Goal: Task Accomplishment & Management: Use online tool/utility

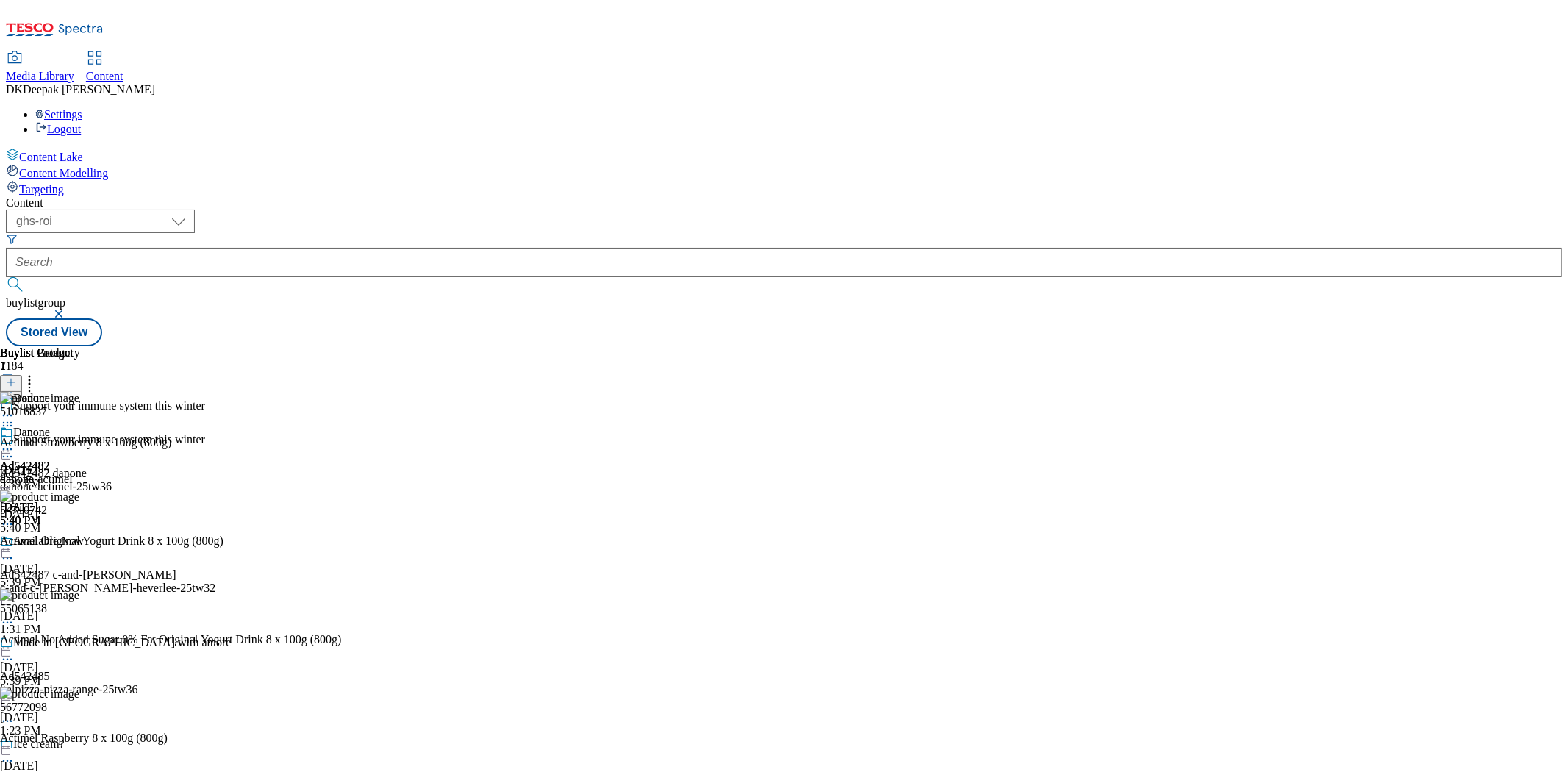
click at [388, 346] on div "Buylist Group 1184 Support your immune system this winter Support your immune s…" at bounding box center [784, 346] width 1556 height 0
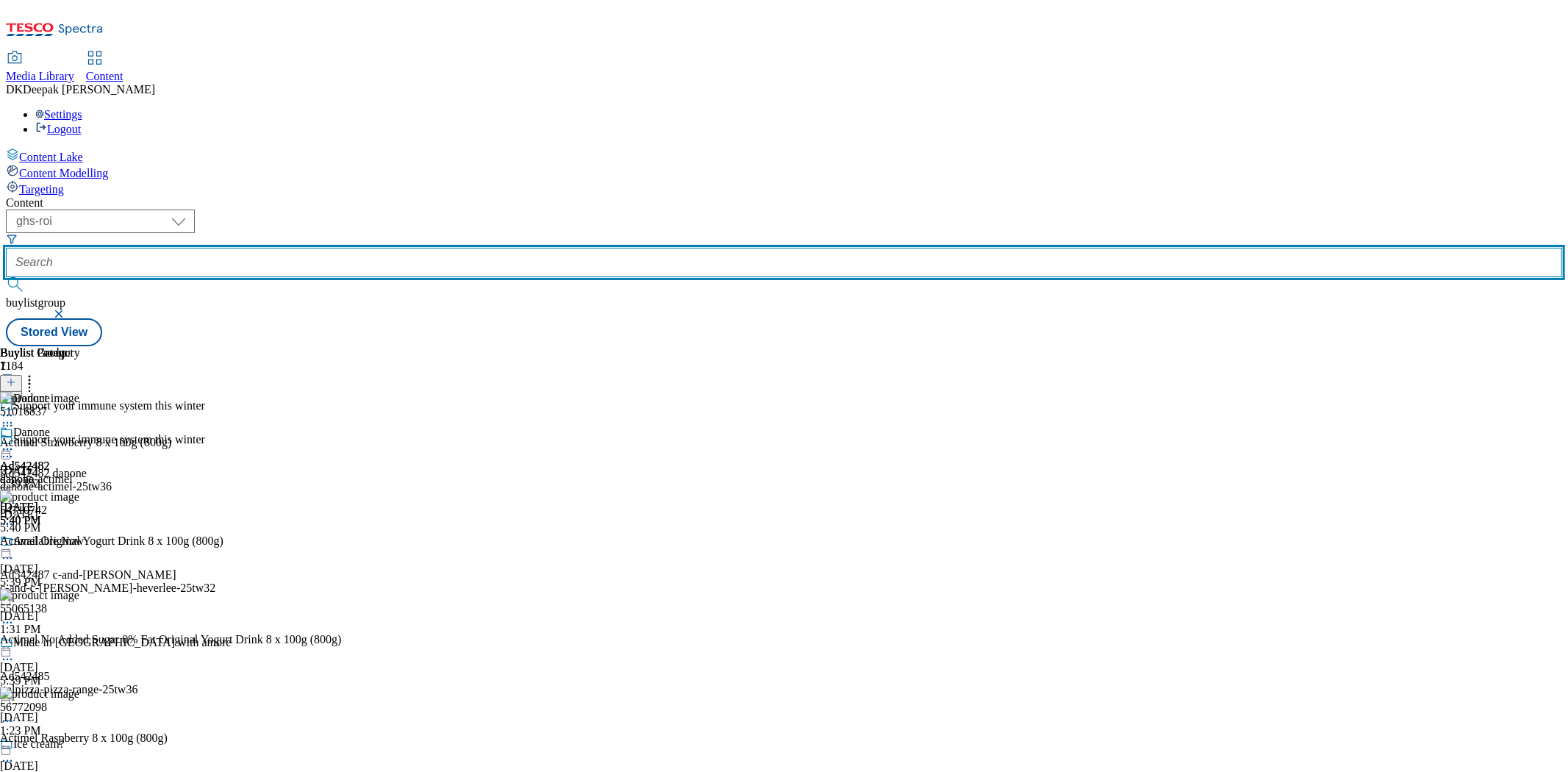
click at [368, 248] on input "text" at bounding box center [784, 262] width 1556 height 29
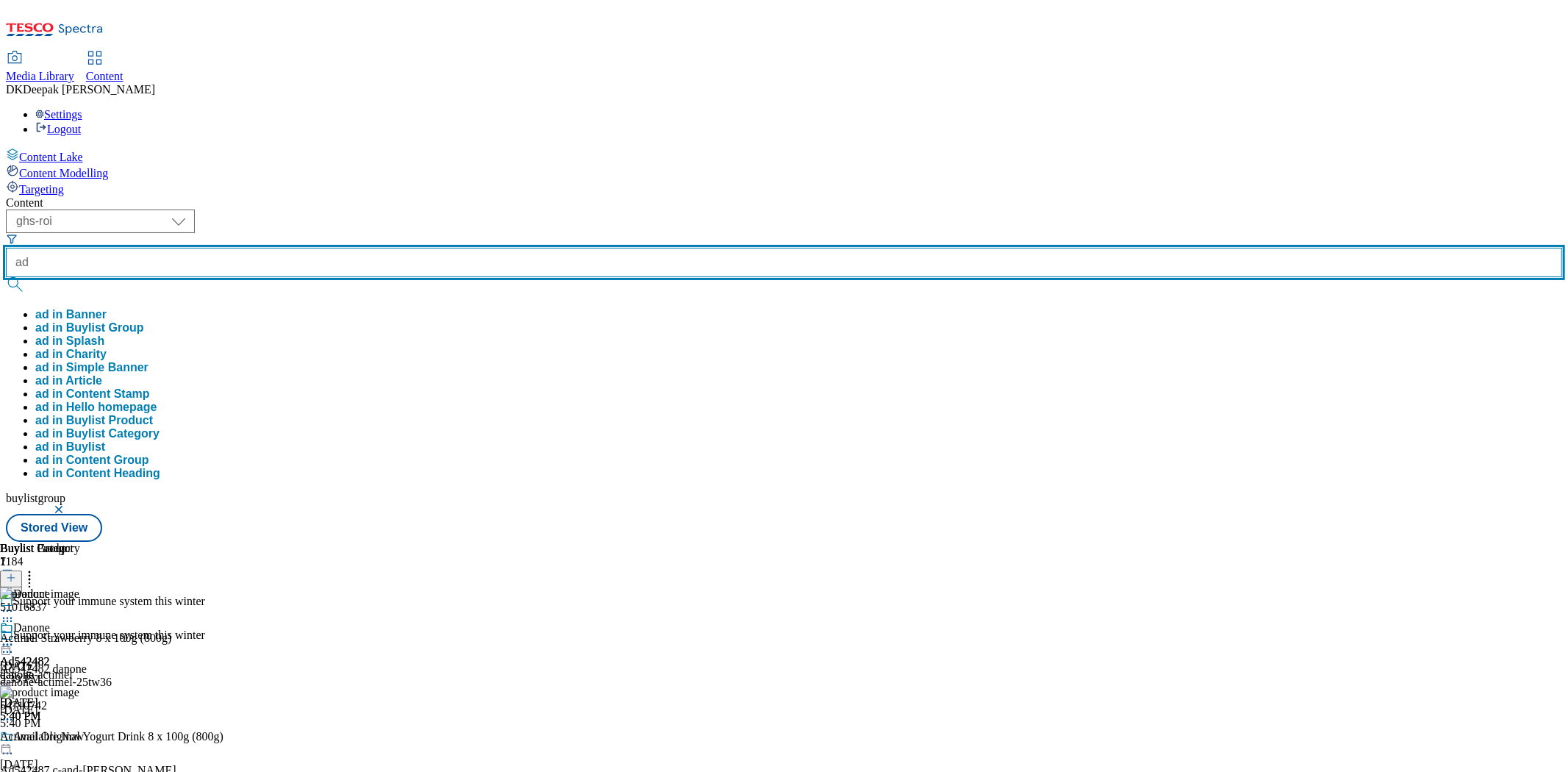
paste input "542066"
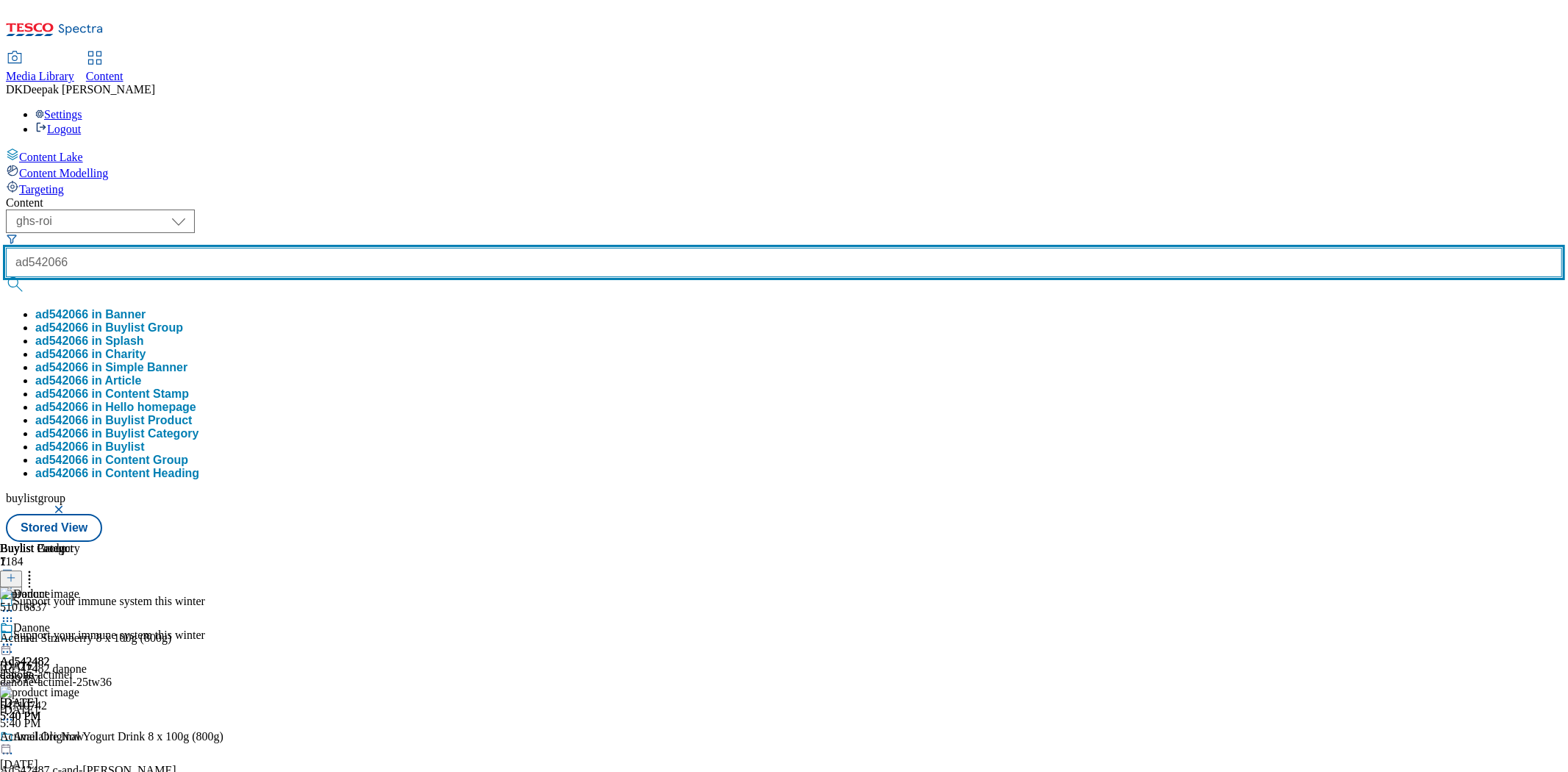
click at [358, 248] on input "ad542066" at bounding box center [784, 262] width 1556 height 29
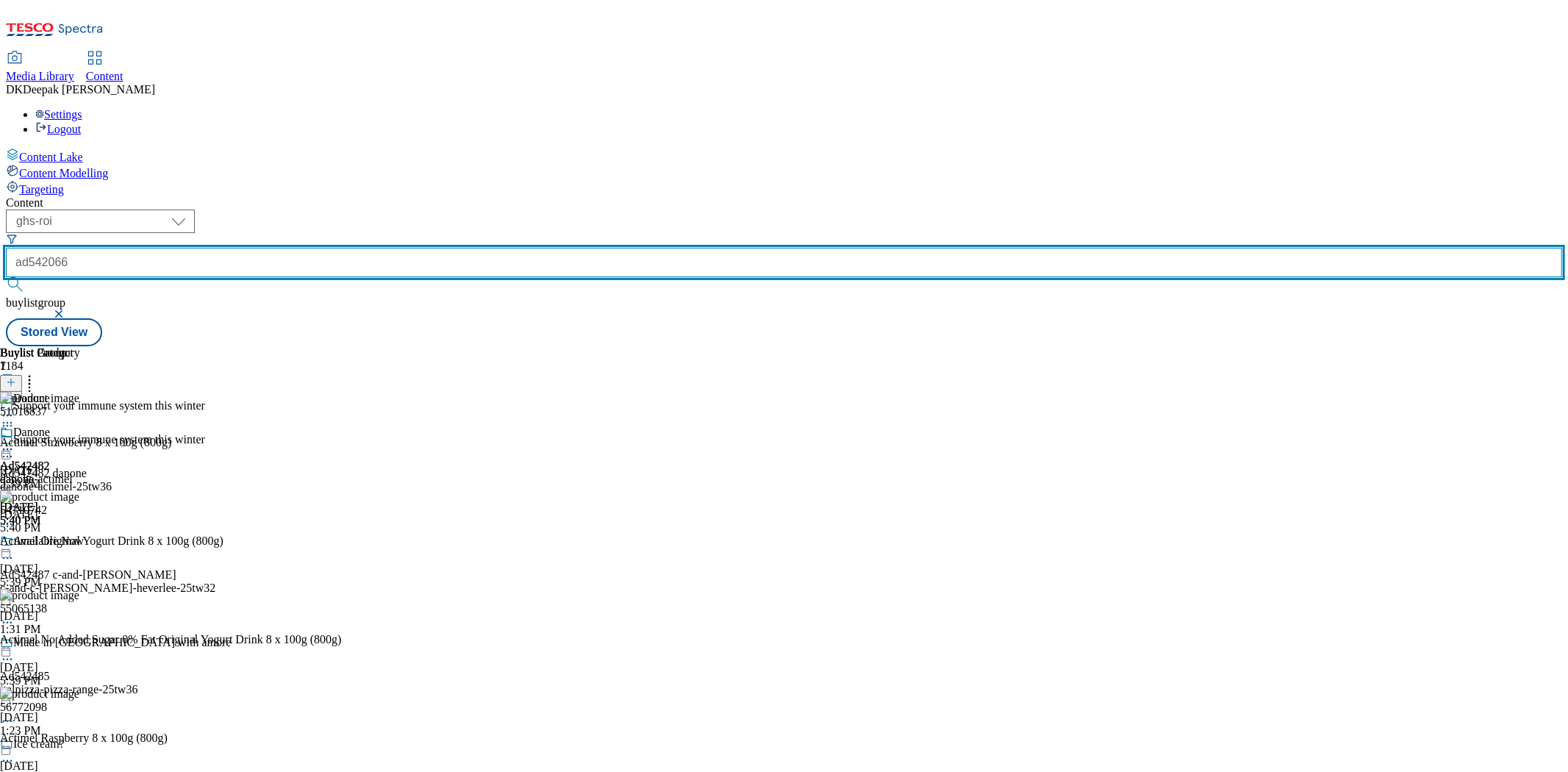
type input "ad542066"
click at [6, 277] on button "submit" at bounding box center [16, 284] width 21 height 15
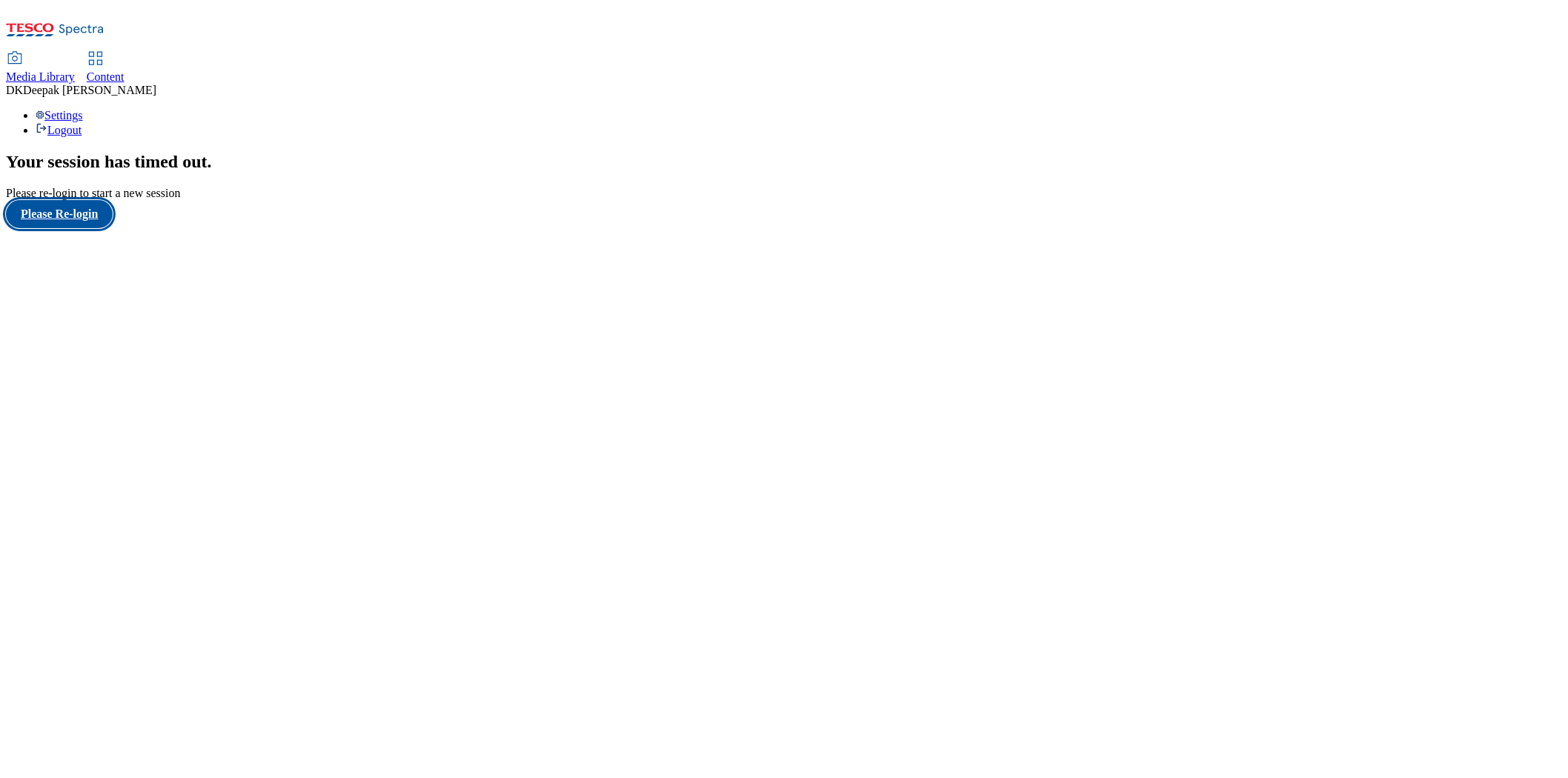
click at [79, 229] on button "Please Re-login" at bounding box center [59, 214] width 107 height 28
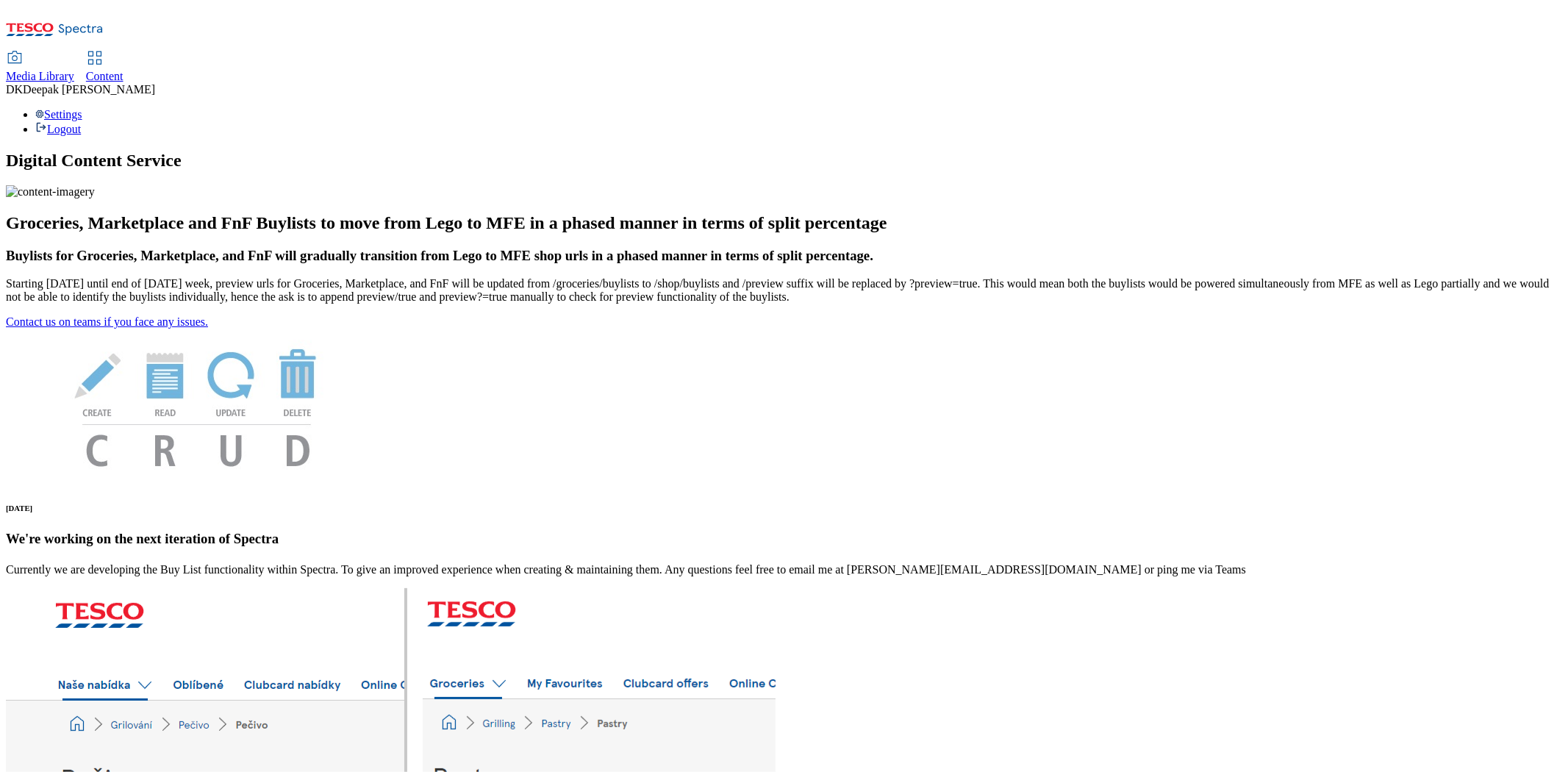
click at [123, 70] on span "Content" at bounding box center [105, 76] width 38 height 12
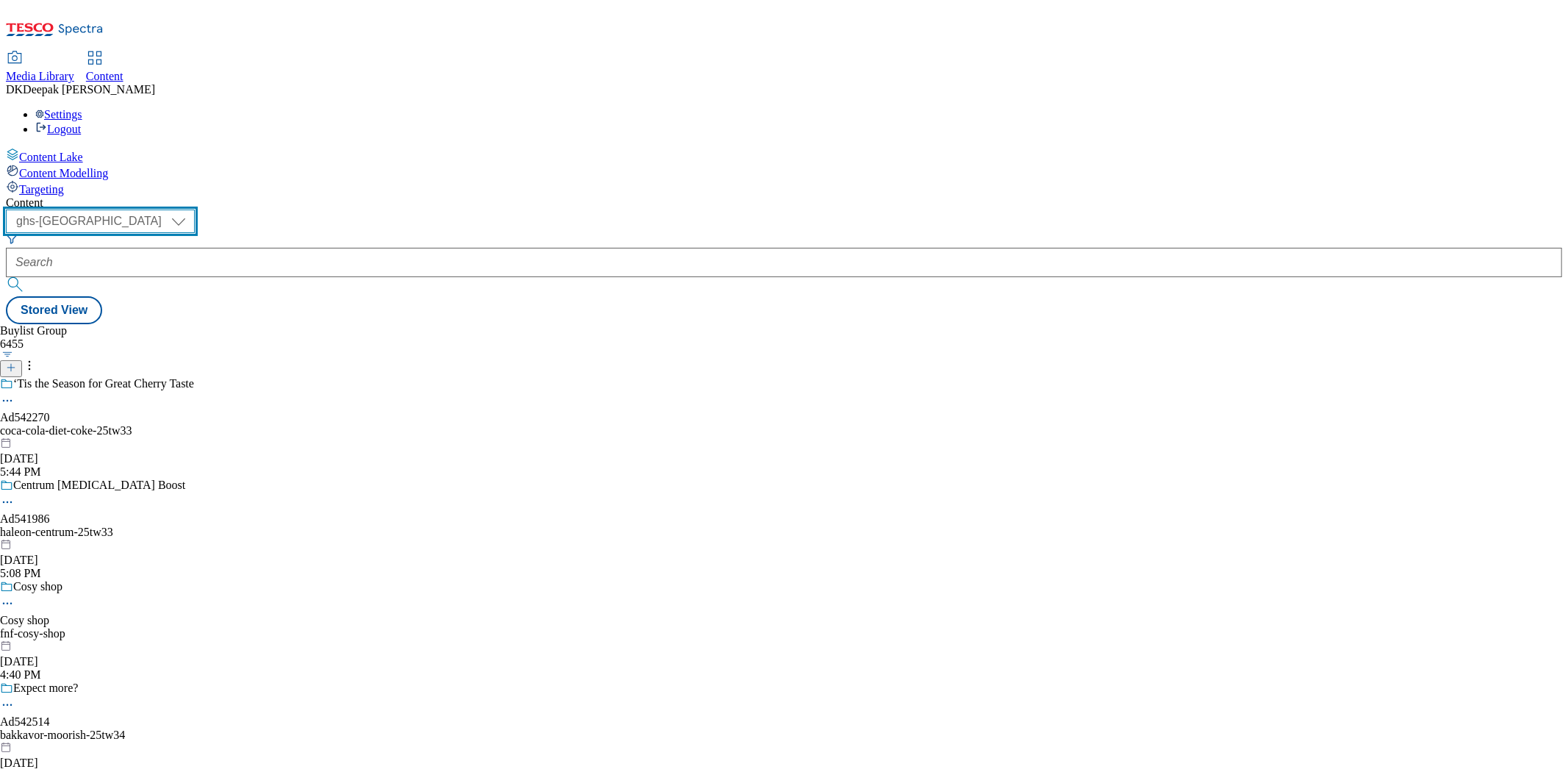
drag, startPoint x: 240, startPoint y: 112, endPoint x: 243, endPoint y: 125, distance: 13.3
click at [195, 210] on select "ghs-roi ghs-uk" at bounding box center [100, 221] width 189 height 23
select select "ghs-roi"
click at [191, 210] on select "ghs-roi ghs-uk" at bounding box center [100, 221] width 189 height 23
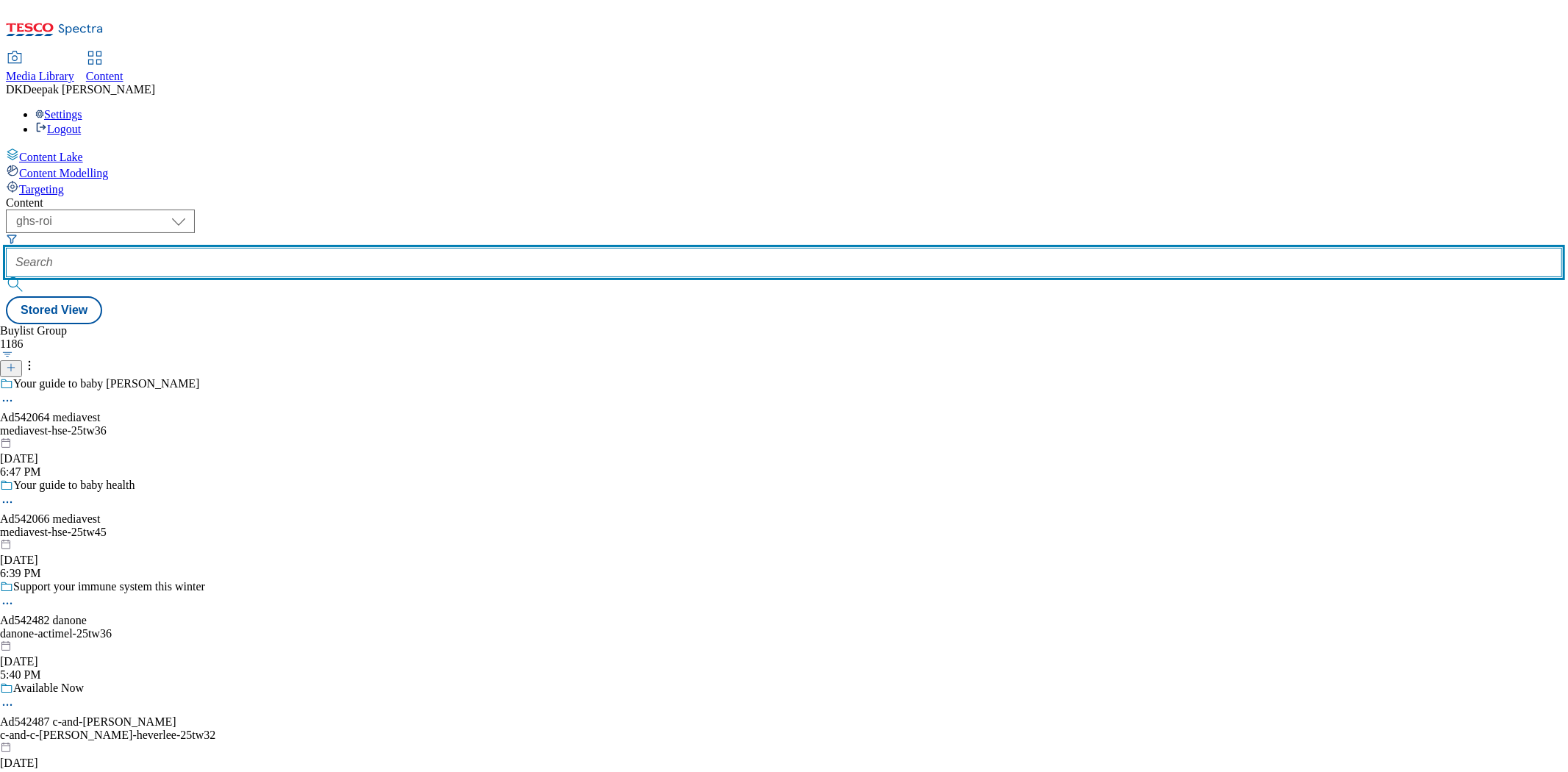
click at [357, 248] on input "text" at bounding box center [784, 262] width 1556 height 29
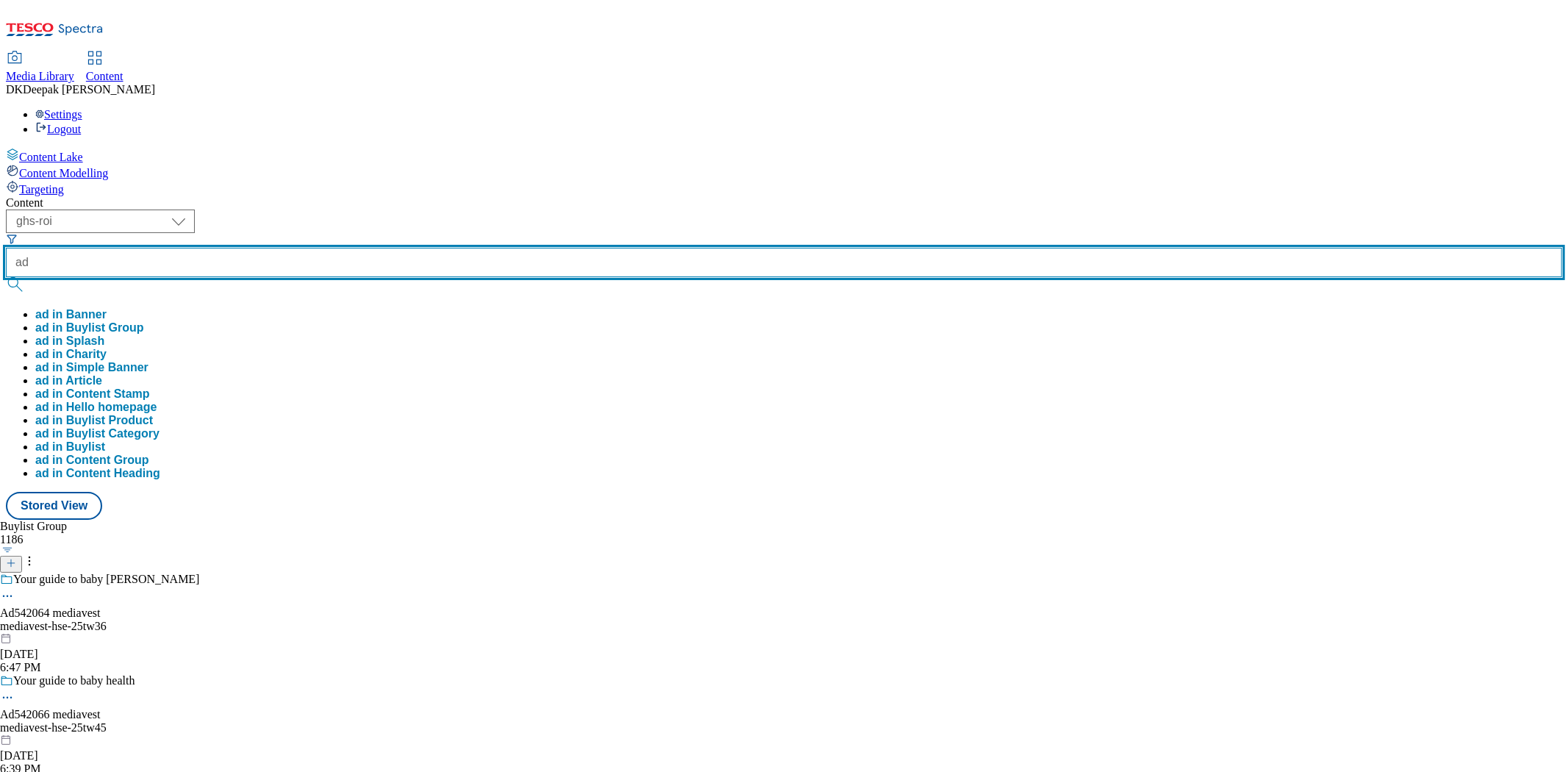
paste input "542066"
type input "ad542066"
click at [6, 277] on button "submit" at bounding box center [16, 284] width 21 height 15
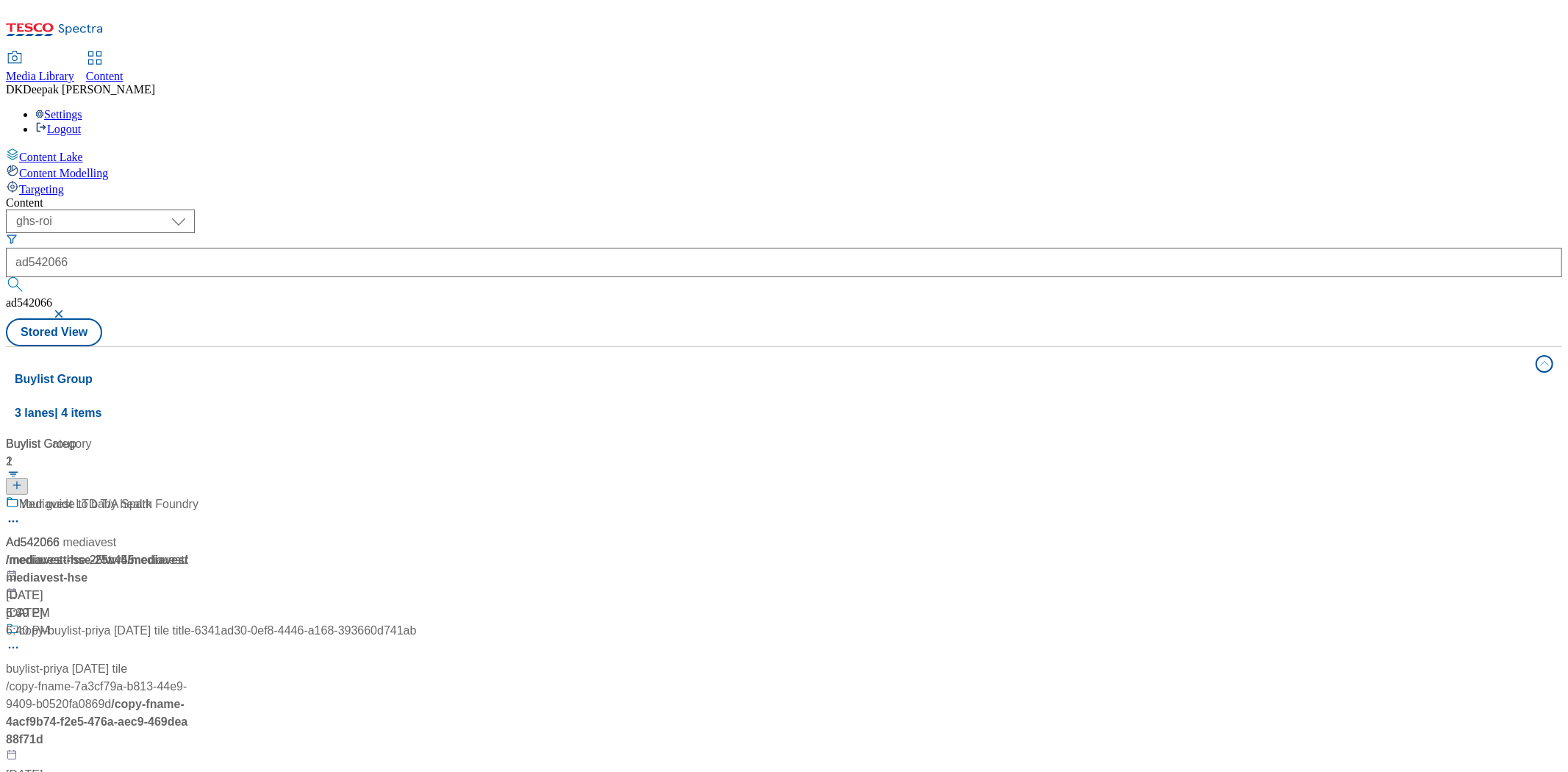
click at [375, 495] on div "Ad542066 / mediavest-hse-25tw45 / mediavest Oct 7, 2025 6:40 PM" at bounding box center [211, 558] width 410 height 126
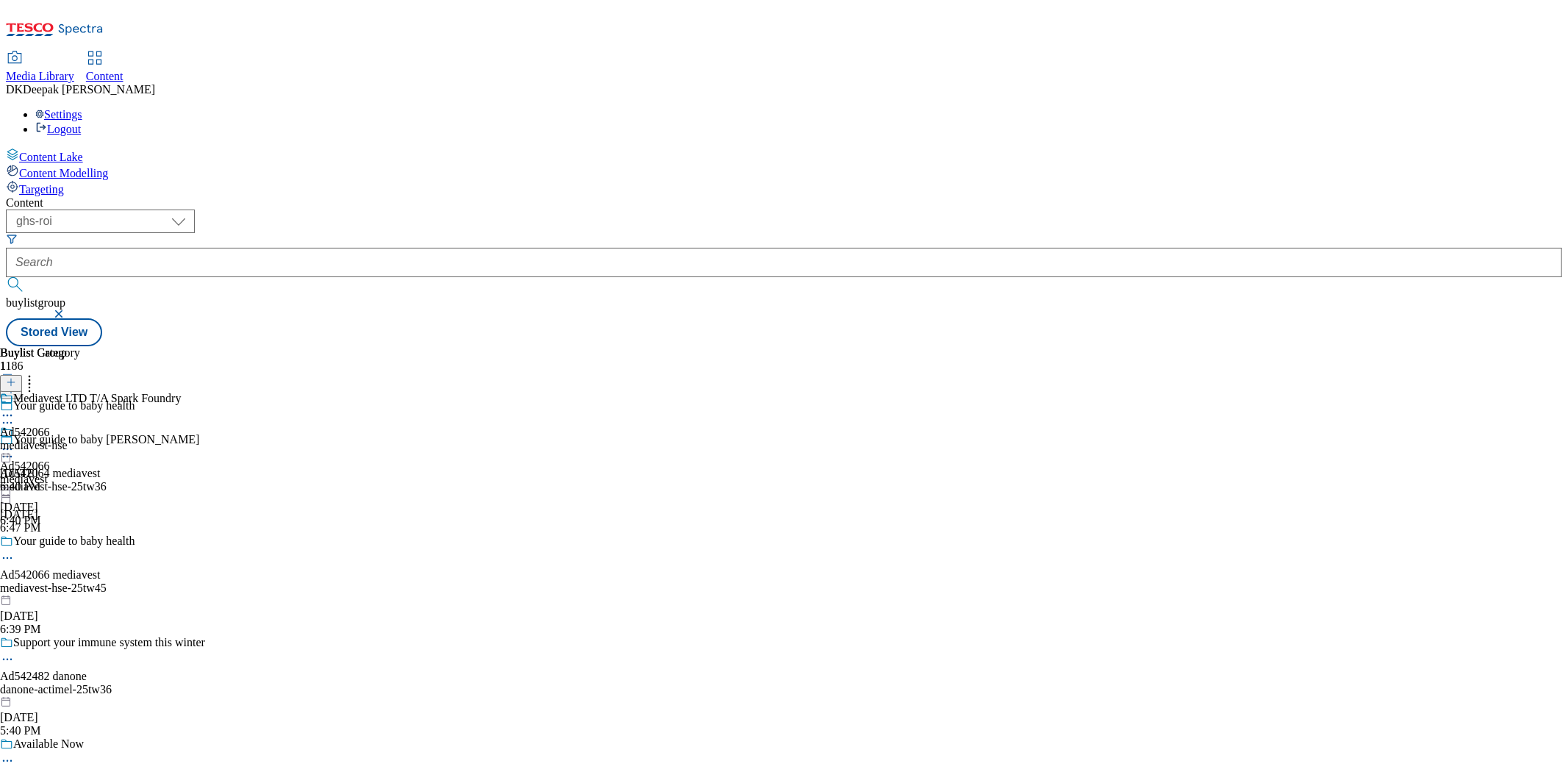
click at [180, 439] on div "mediavest-hse" at bounding box center [90, 445] width 180 height 13
click at [15, 442] on icon at bounding box center [7, 449] width 15 height 15
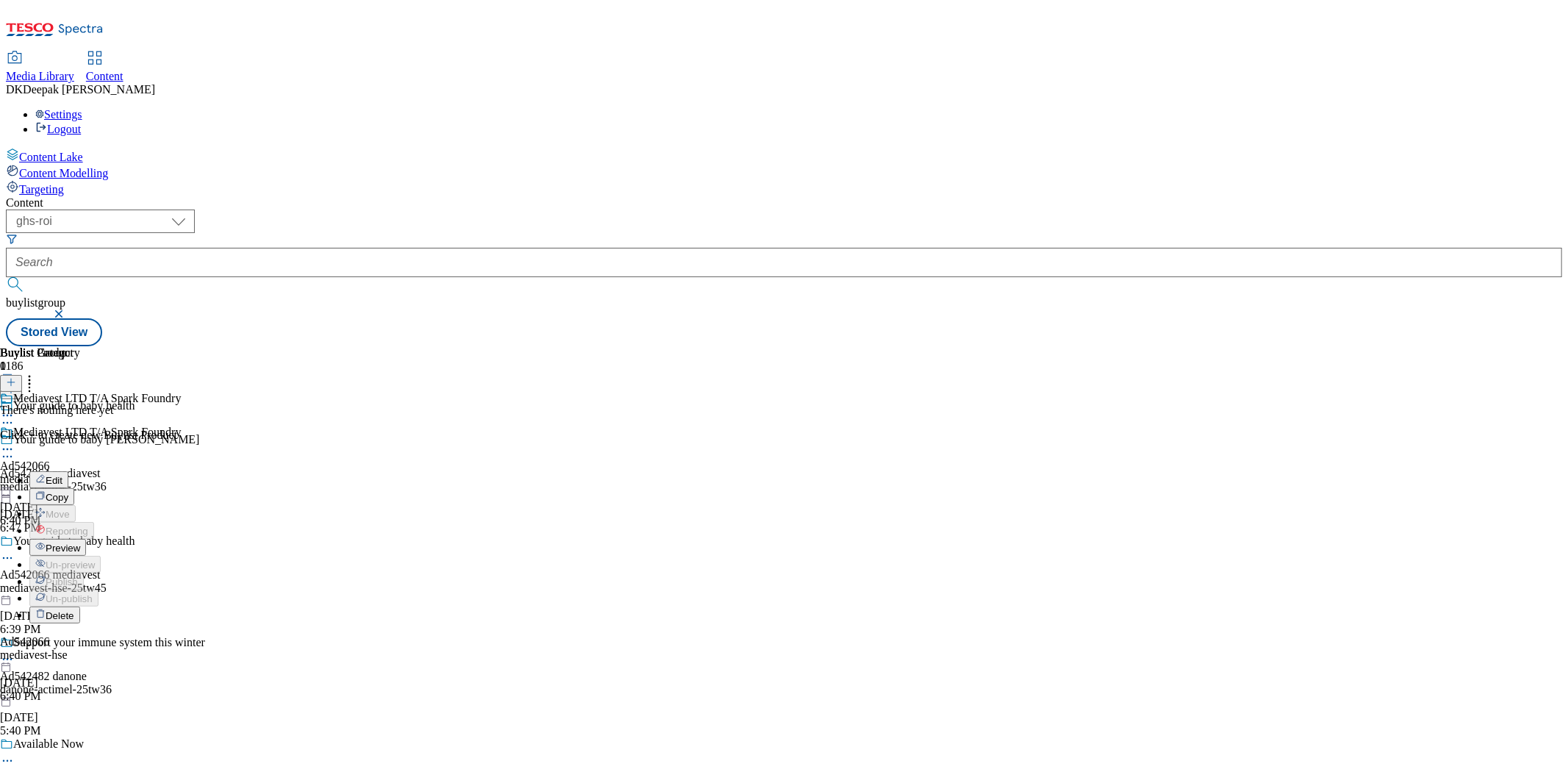
click at [69, 471] on button "Edit" at bounding box center [49, 480] width 39 height 17
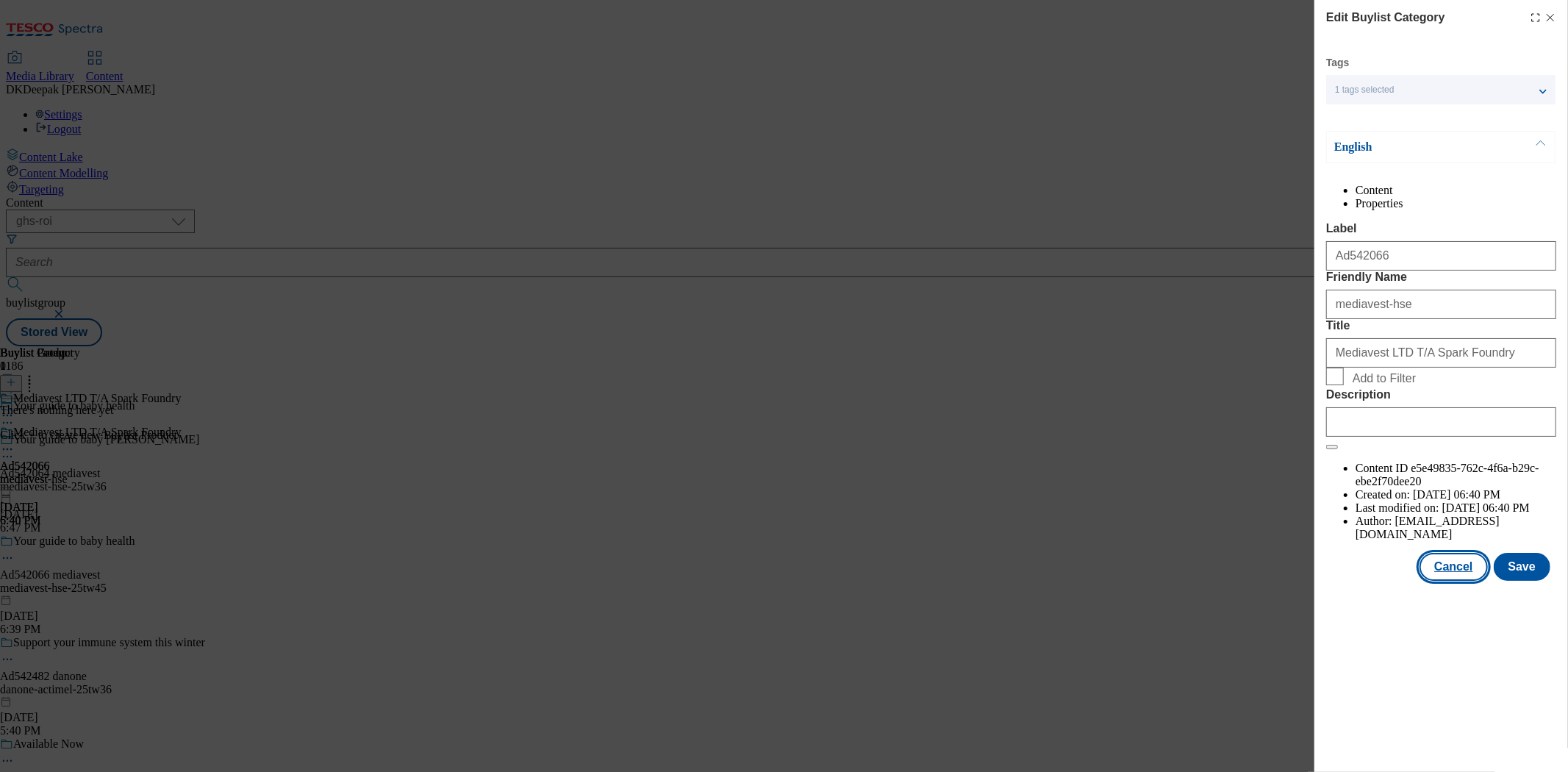
click at [1452, 581] on button "Cancel" at bounding box center [1453, 567] width 68 height 28
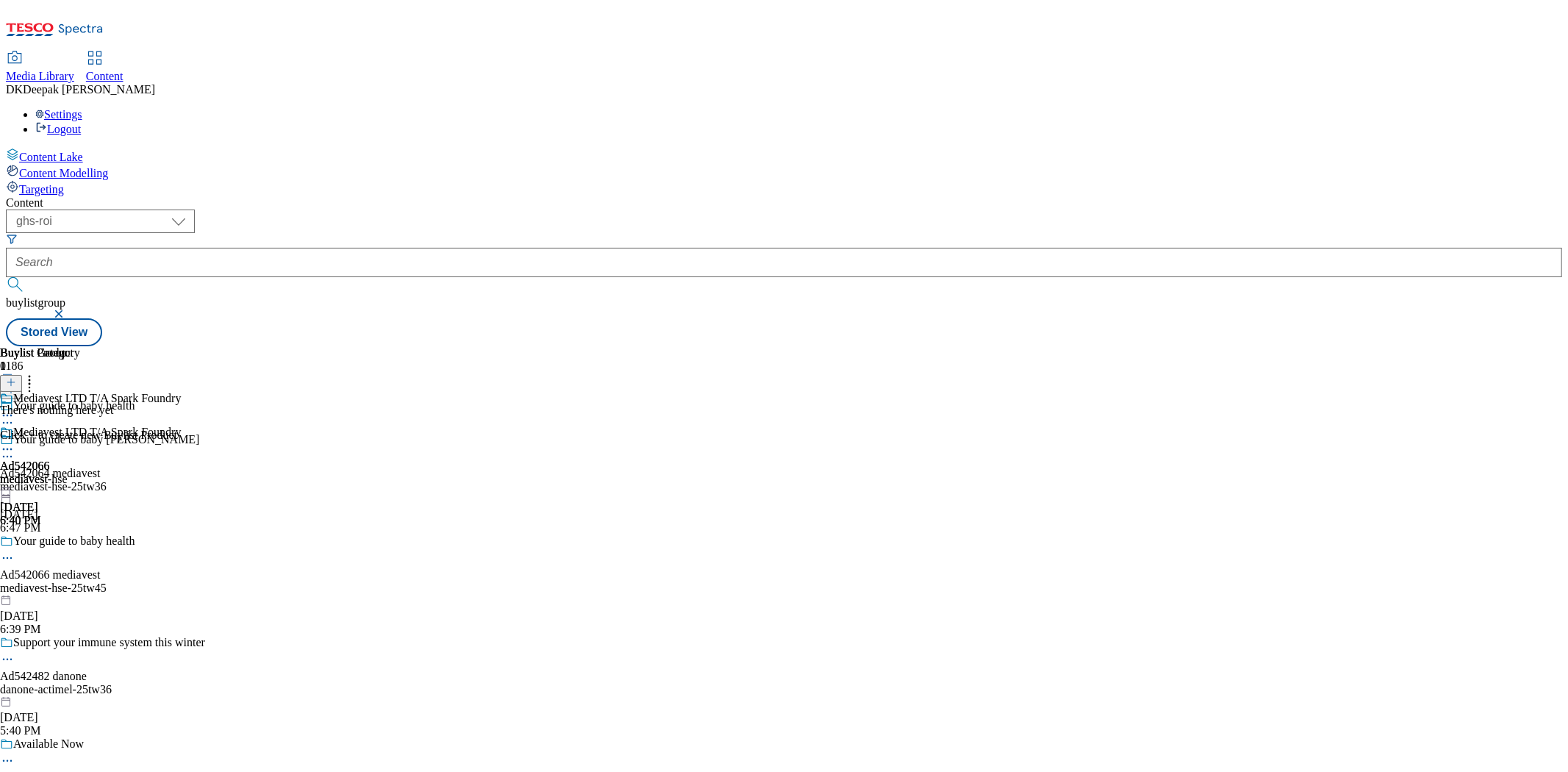
click at [15, 442] on icon at bounding box center [7, 449] width 15 height 15
click at [80, 542] on span "Preview" at bounding box center [62, 548] width 35 height 11
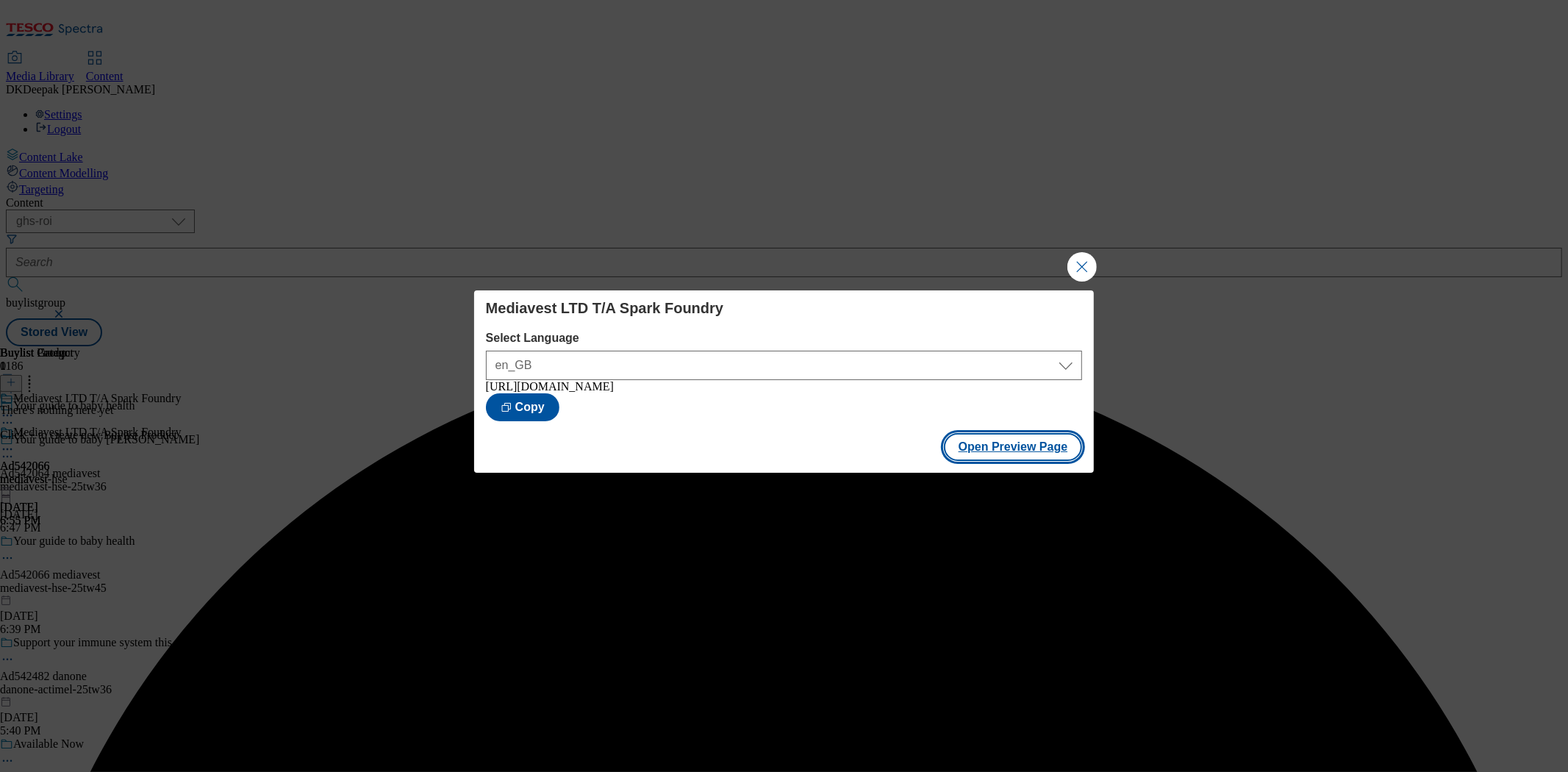
click at [965, 443] on button "Open Preview Page" at bounding box center [1013, 447] width 139 height 28
click at [1074, 266] on button "Close Modal" at bounding box center [1082, 267] width 29 height 29
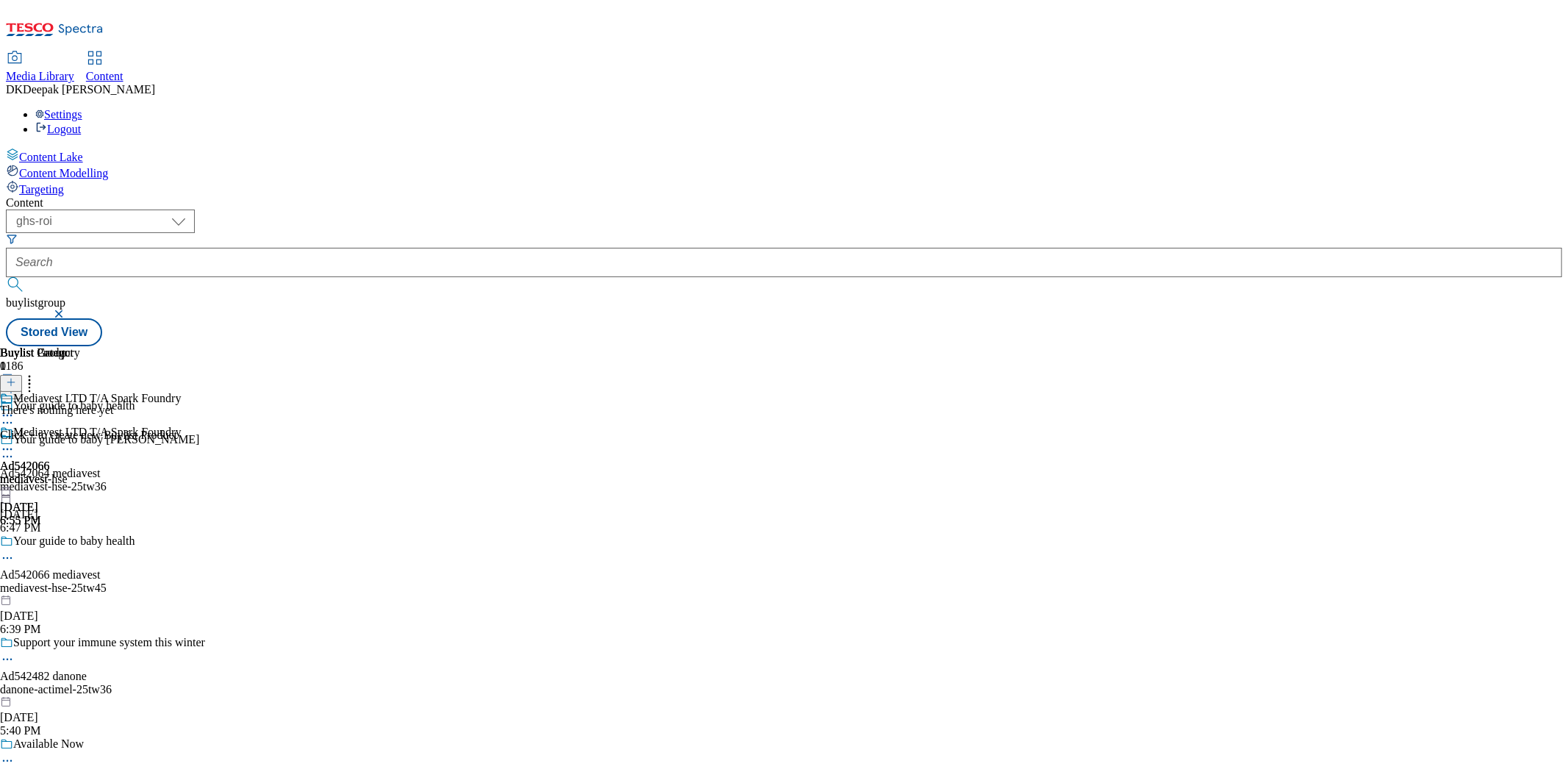
click at [15, 442] on icon at bounding box center [7, 449] width 15 height 15
click at [78, 593] on span "Publish" at bounding box center [62, 598] width 32 height 11
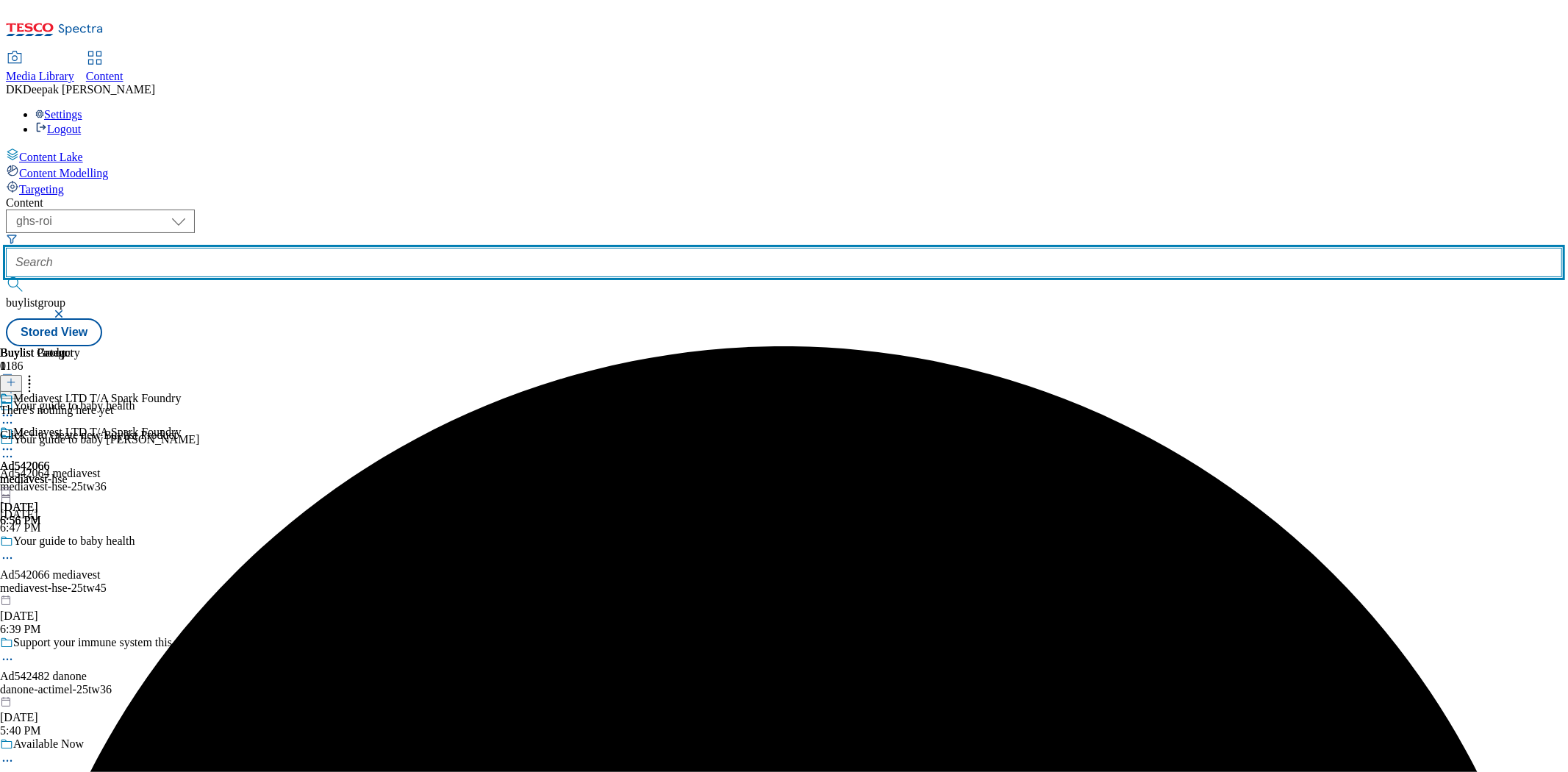
click at [352, 248] on input "text" at bounding box center [784, 262] width 1556 height 29
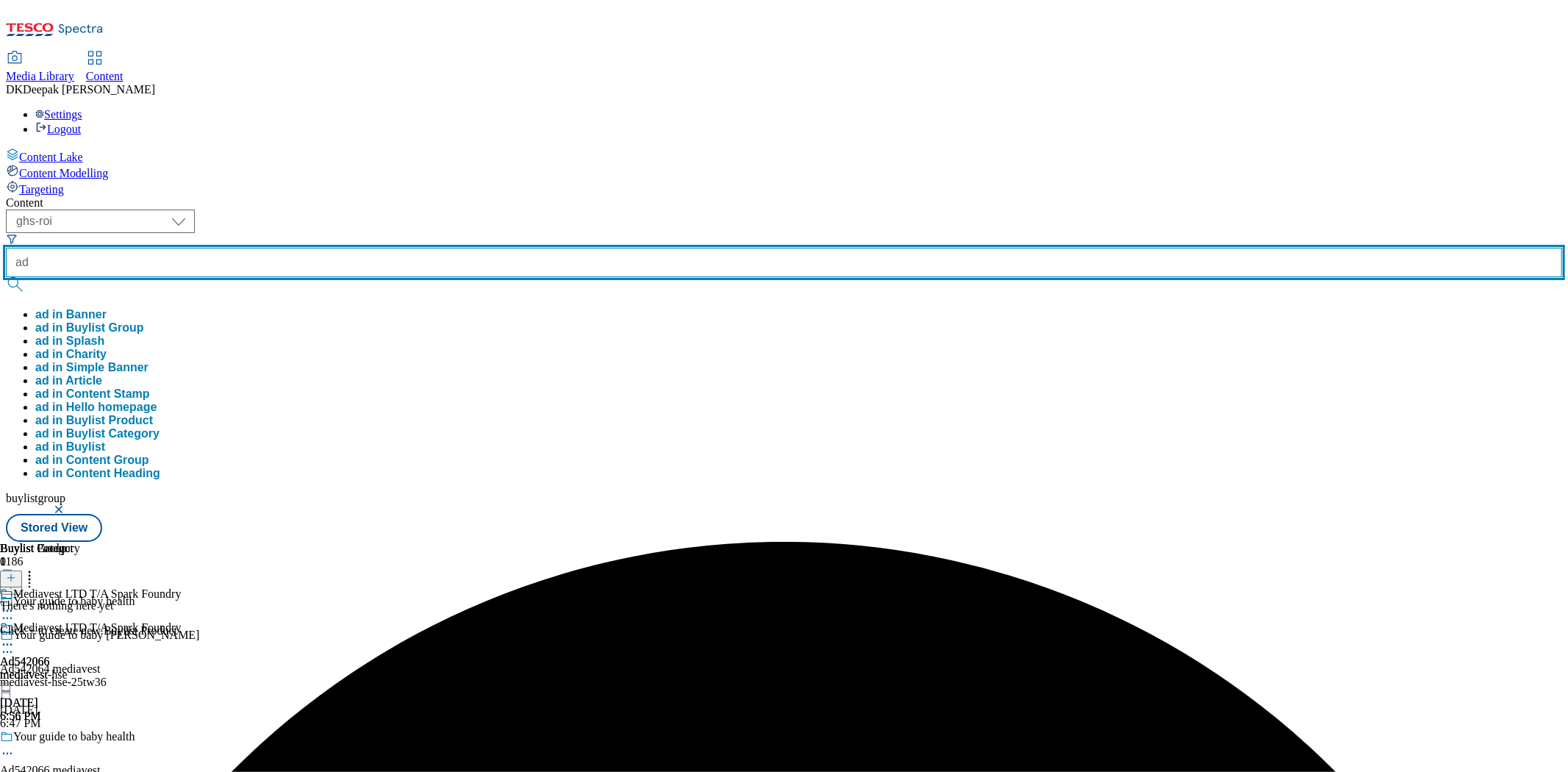
paste input "542064"
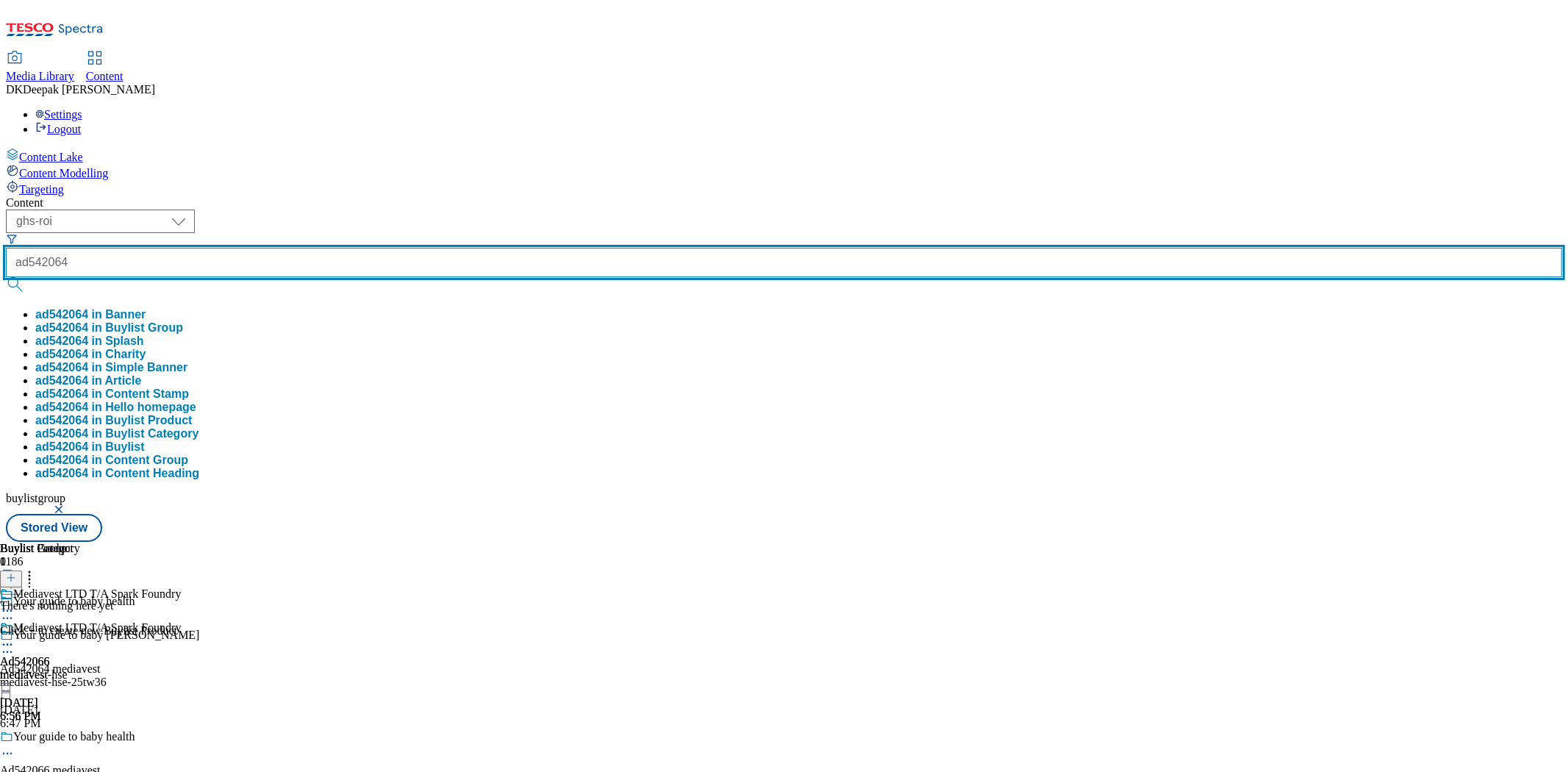
type input "ad542064"
click at [6, 277] on button "submit" at bounding box center [16, 284] width 21 height 15
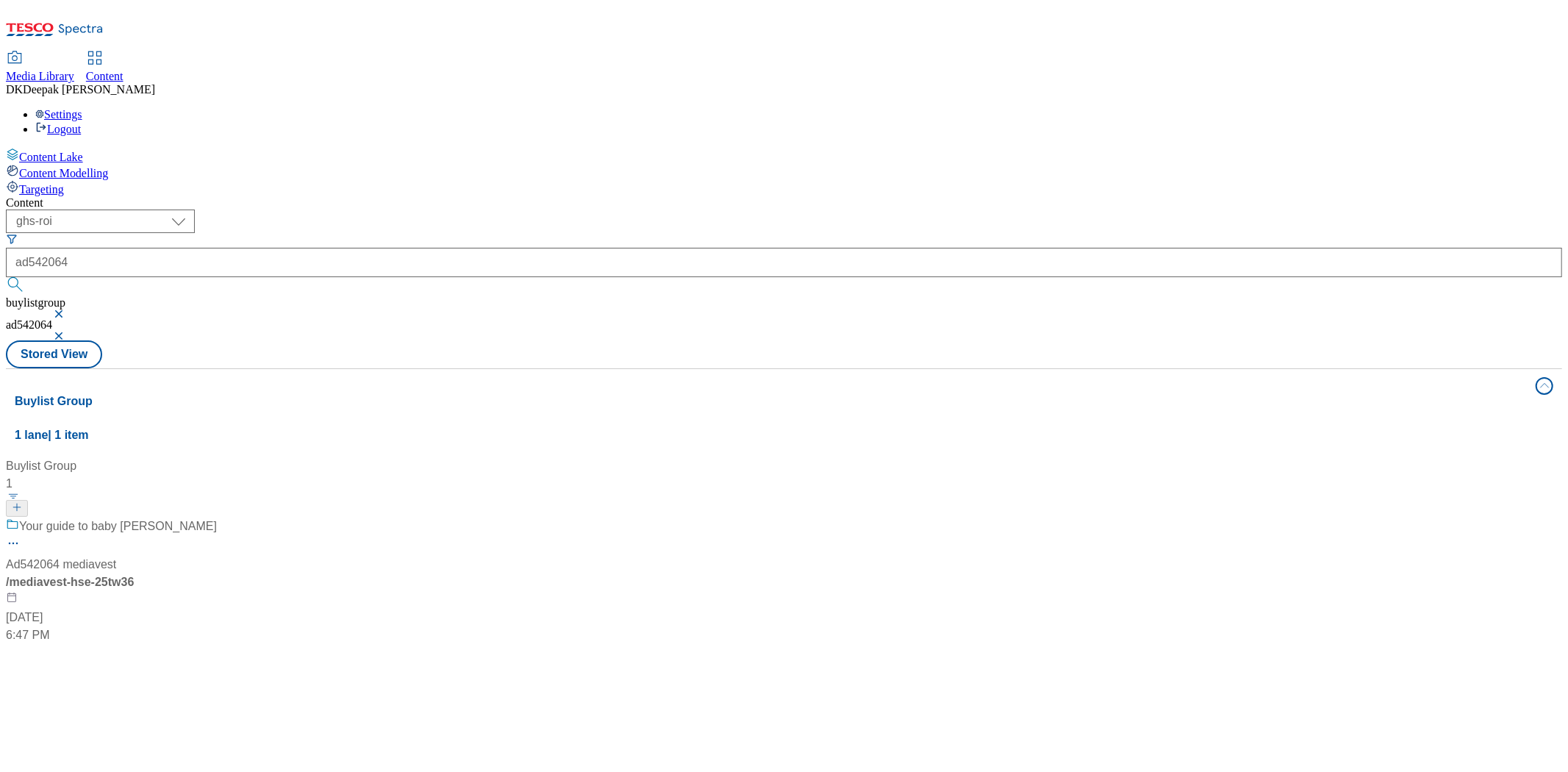
click at [217, 573] on div "/ mediavest-hse-25tw36" at bounding box center [112, 582] width 211 height 18
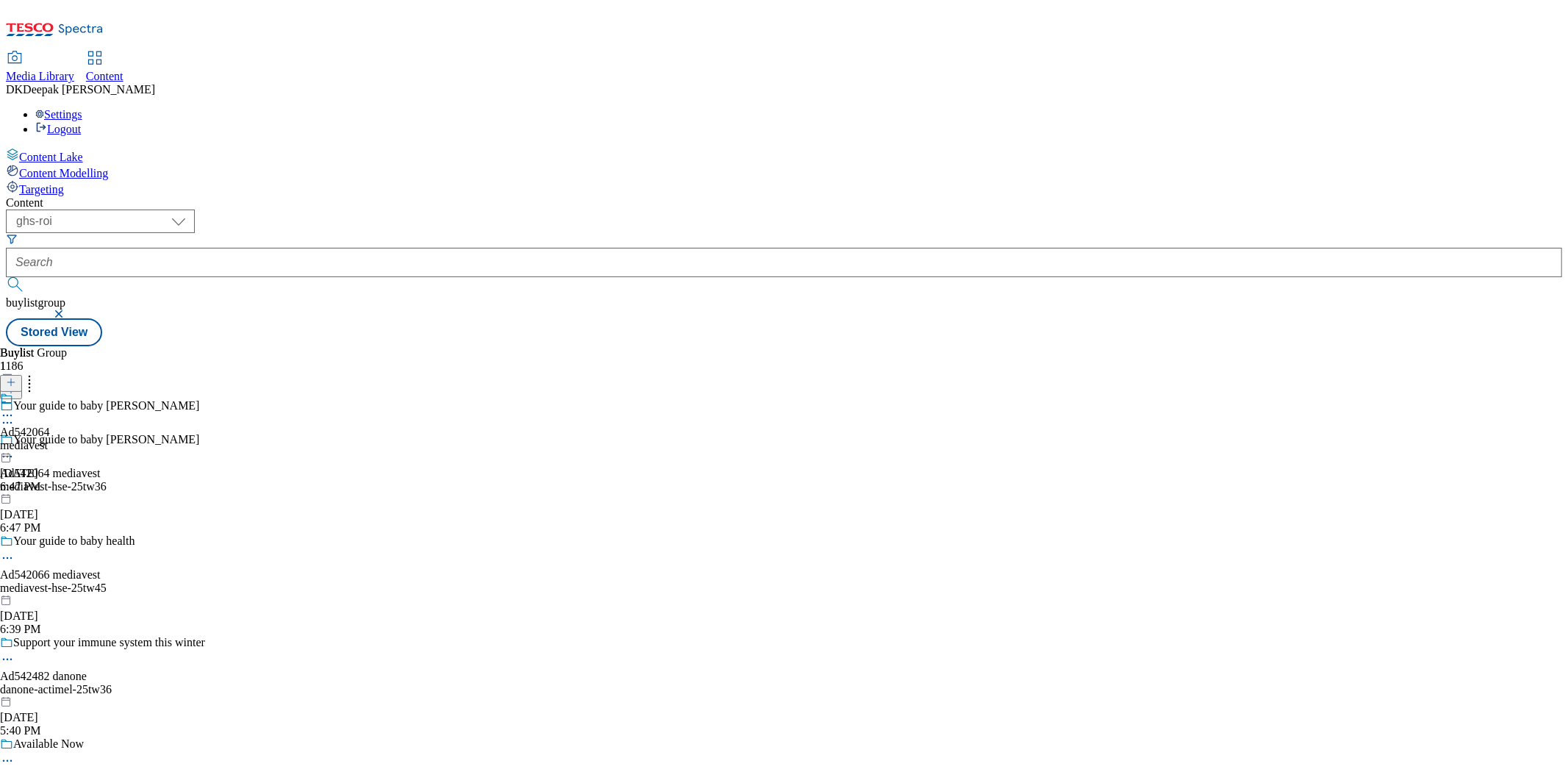
click at [50, 439] on div "mediavest" at bounding box center [25, 445] width 50 height 13
click at [180, 439] on div "mediavest-hse" at bounding box center [90, 445] width 180 height 13
click at [15, 449] on icon at bounding box center [7, 456] width 15 height 15
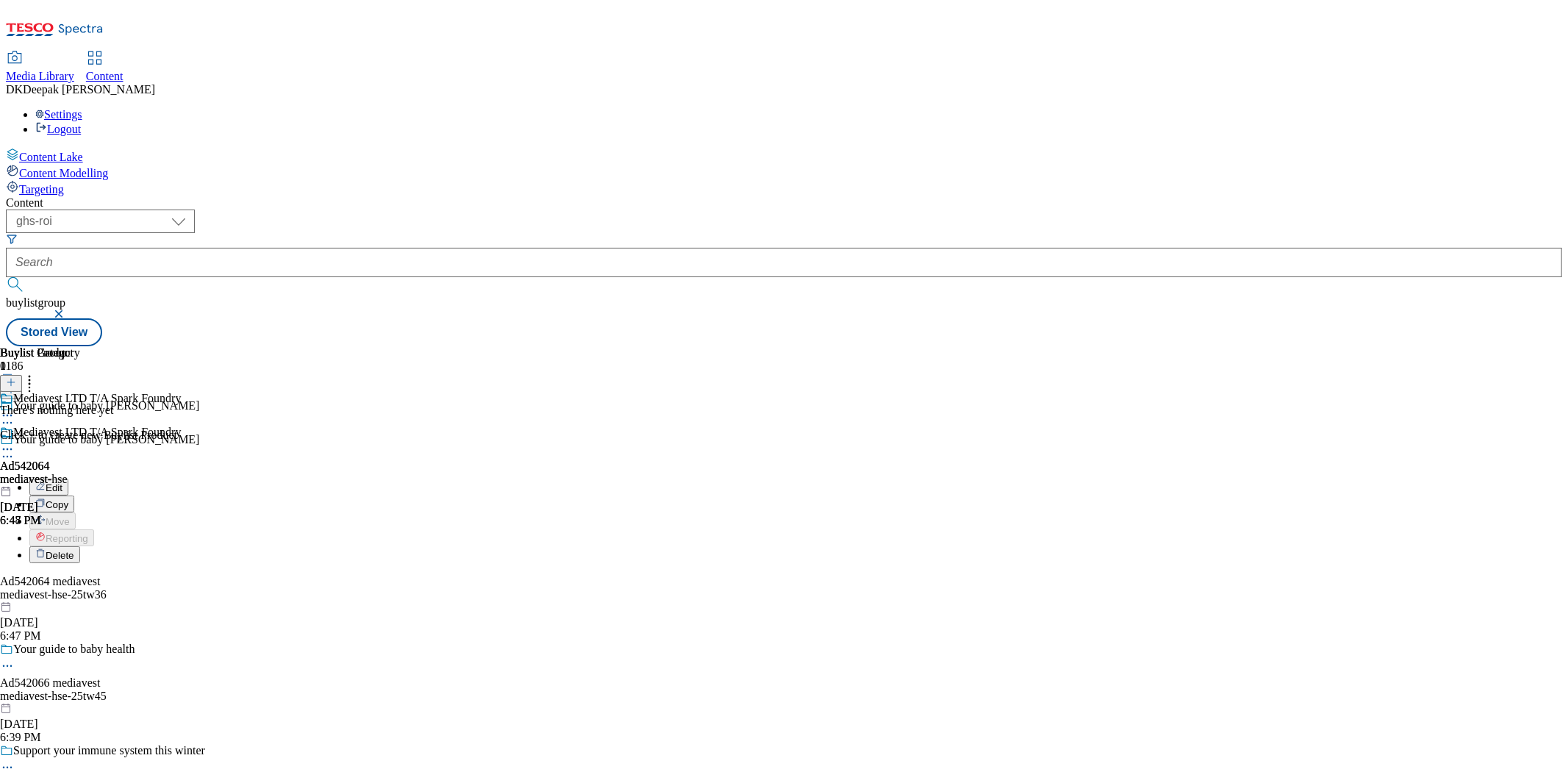
click at [69, 478] on button "Edit" at bounding box center [49, 487] width 39 height 17
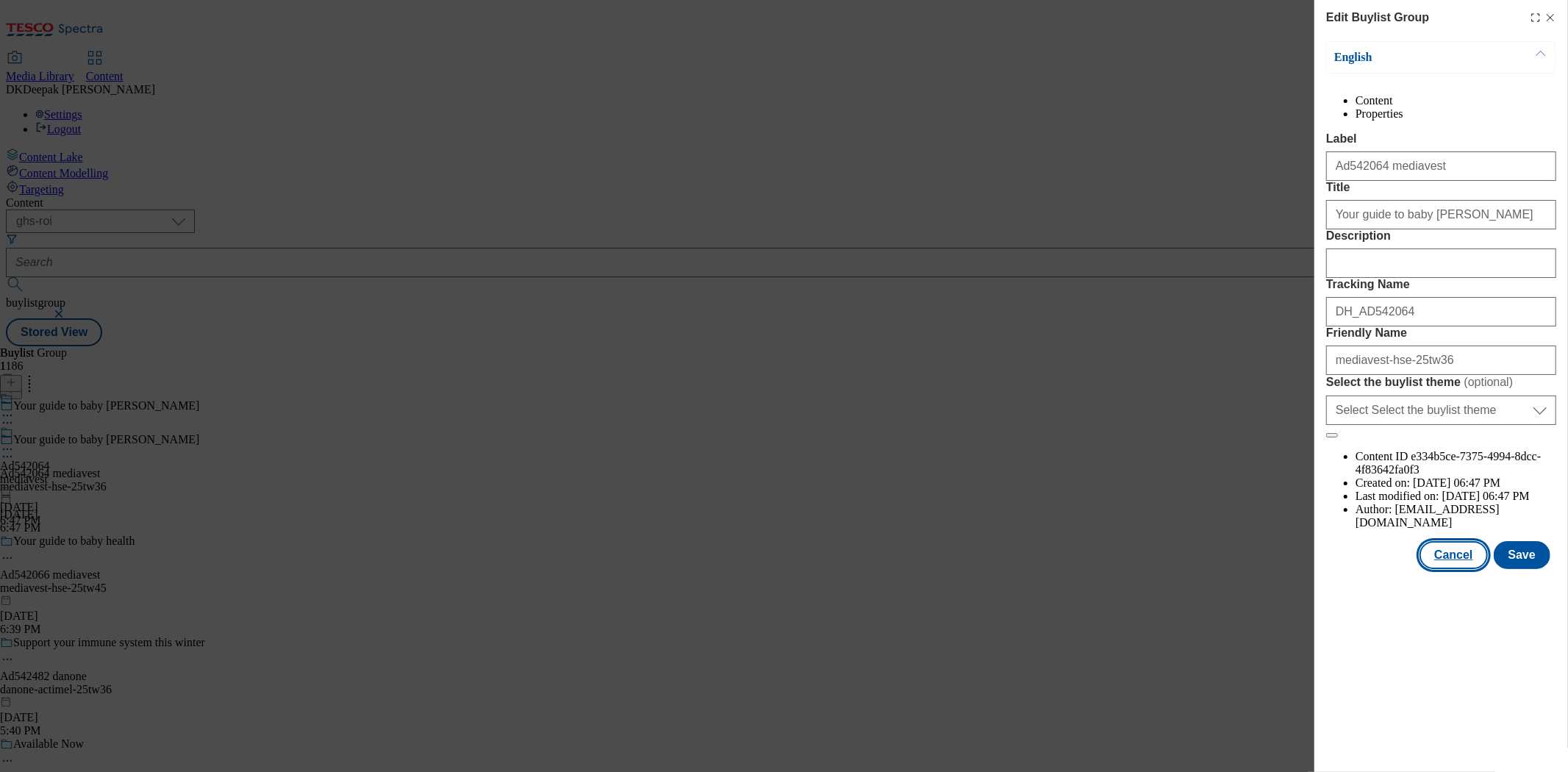
click at [1443, 569] on button "Cancel" at bounding box center [1453, 555] width 68 height 28
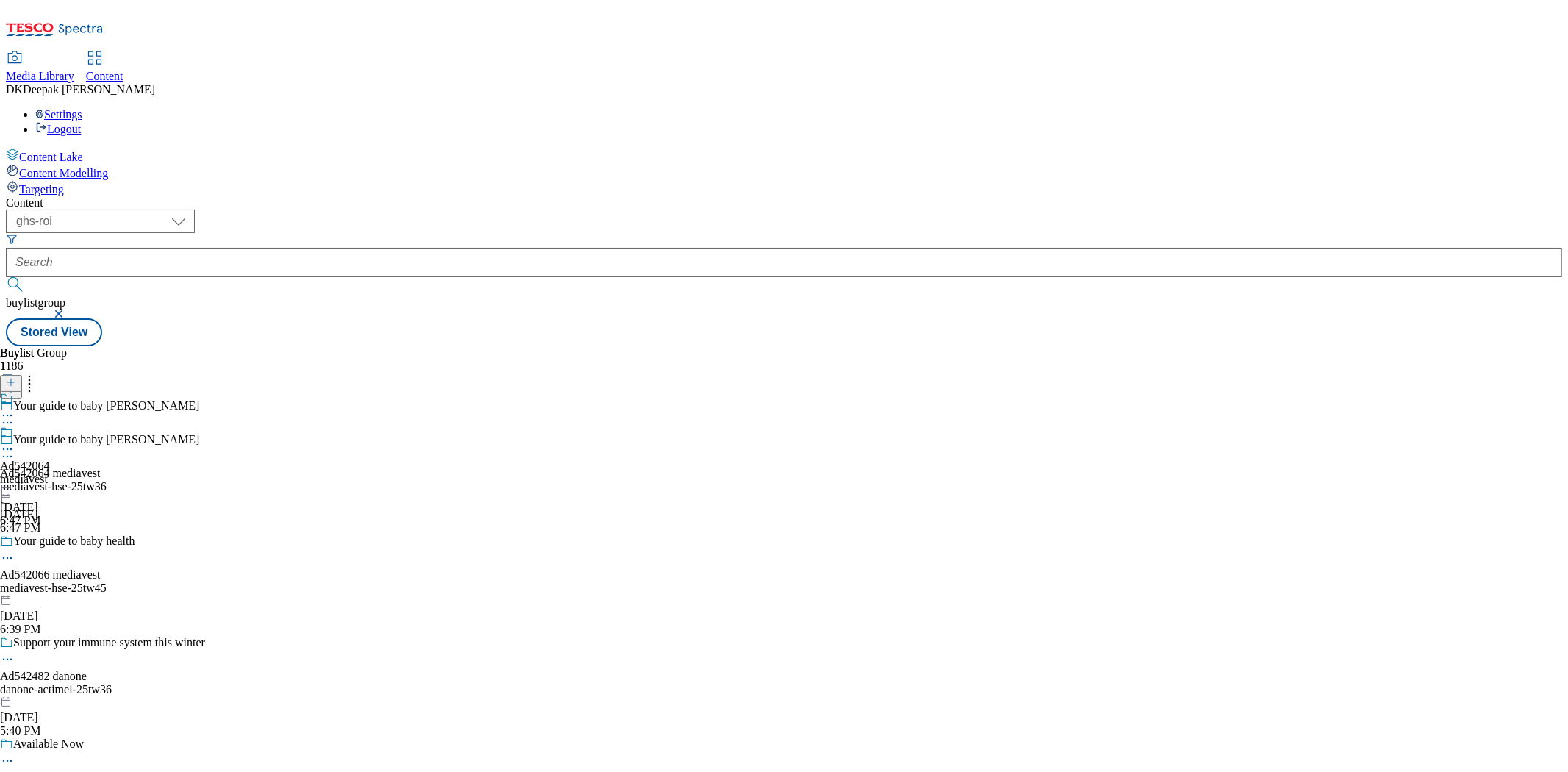
click at [50, 426] on div "Ad542064 mediavest Oct 7, 2025 6:47 PM" at bounding box center [25, 477] width 50 height 102
click at [15, 408] on icon at bounding box center [7, 415] width 15 height 15
click at [69, 437] on button "Edit" at bounding box center [49, 446] width 39 height 17
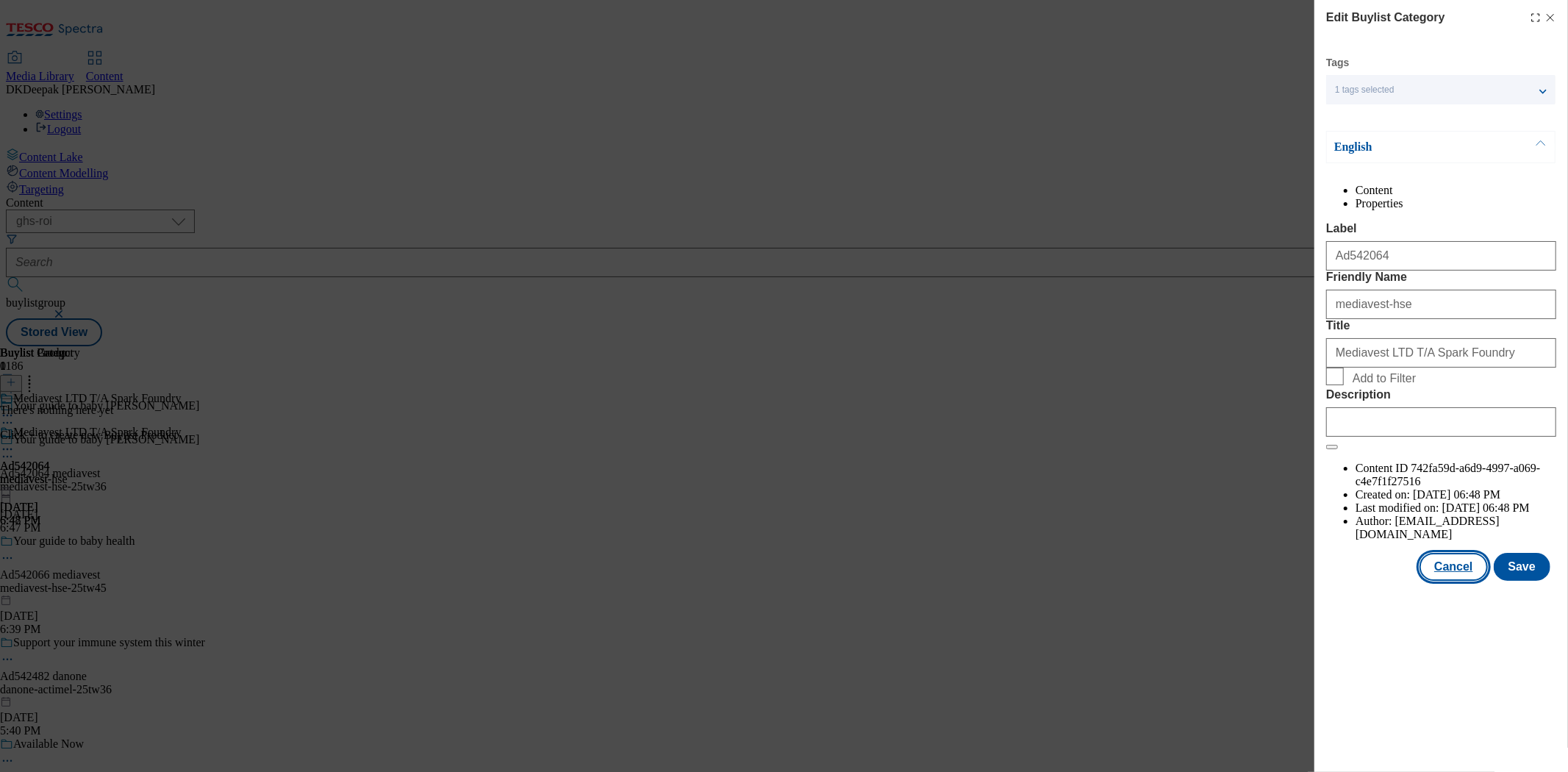
click at [1455, 581] on button "Cancel" at bounding box center [1453, 567] width 68 height 28
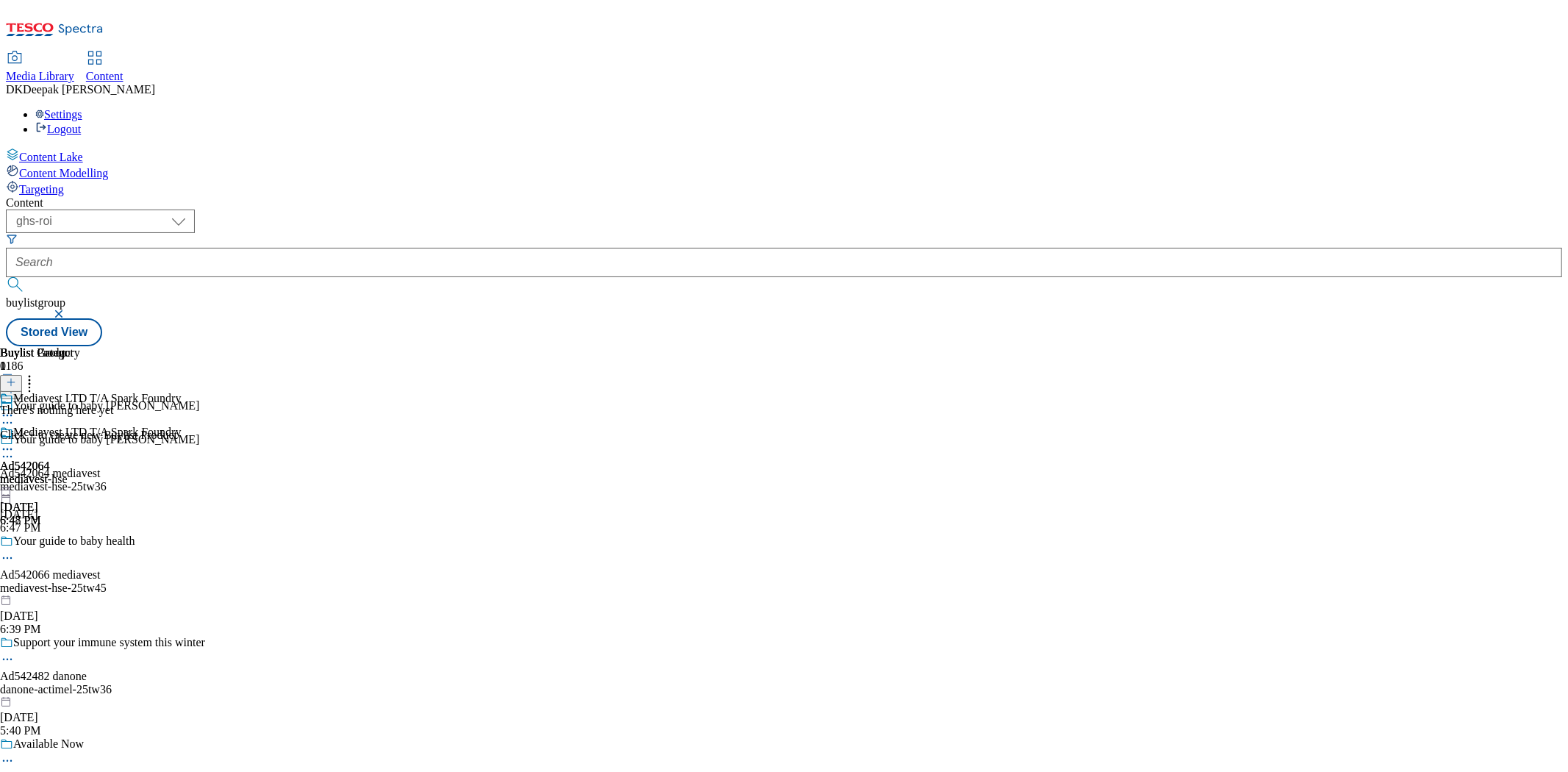
click at [180, 426] on div "Mediavest LTD T/A Spark Foundry Ad542064 mediavest-hse Oct 7, 2025 6:48 PM" at bounding box center [90, 477] width 180 height 102
click at [15, 442] on icon at bounding box center [7, 449] width 15 height 15
click at [86, 539] on button "Preview" at bounding box center [57, 548] width 56 height 17
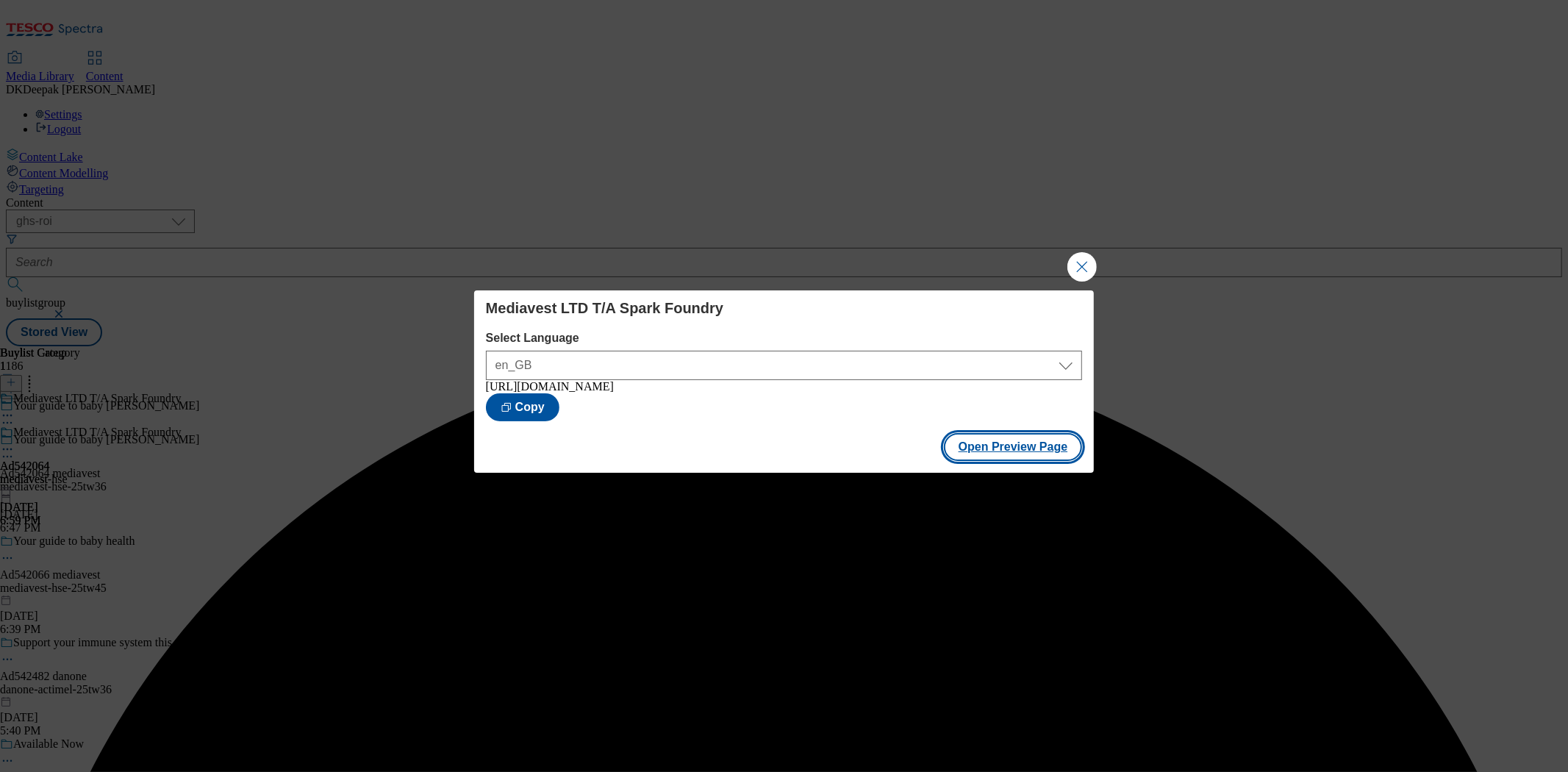
click at [1015, 451] on button "Open Preview Page" at bounding box center [1013, 447] width 139 height 28
click at [1083, 281] on div "Mediavest LTD T/A Spark Foundry Select Language en_GB en_GB https://www.tesco.i…" at bounding box center [784, 386] width 1568 height 772
click at [1071, 262] on button "Close Modal" at bounding box center [1082, 267] width 29 height 29
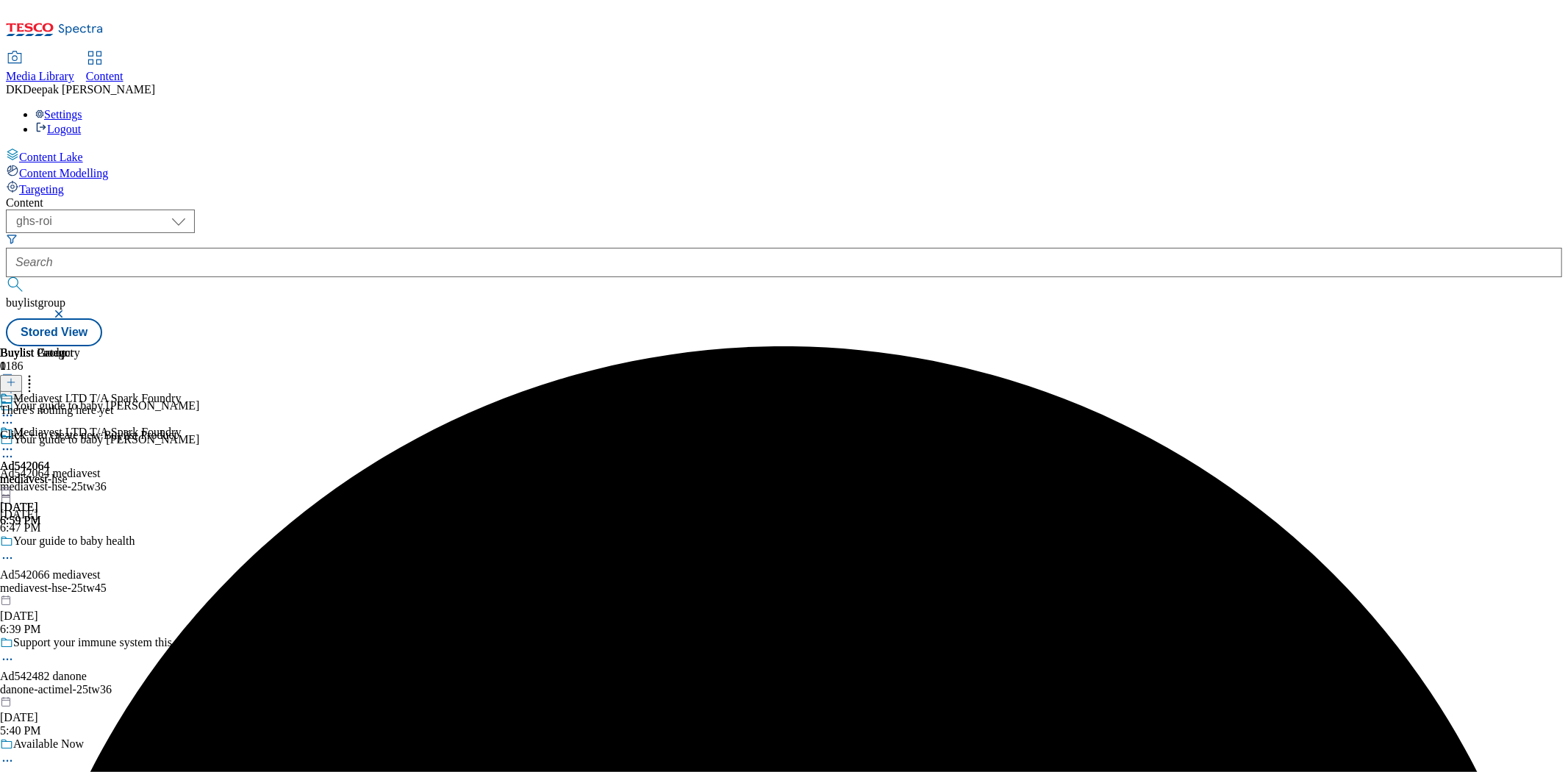
click at [15, 442] on icon at bounding box center [7, 449] width 15 height 15
click at [78, 593] on span "Publish" at bounding box center [62, 598] width 32 height 11
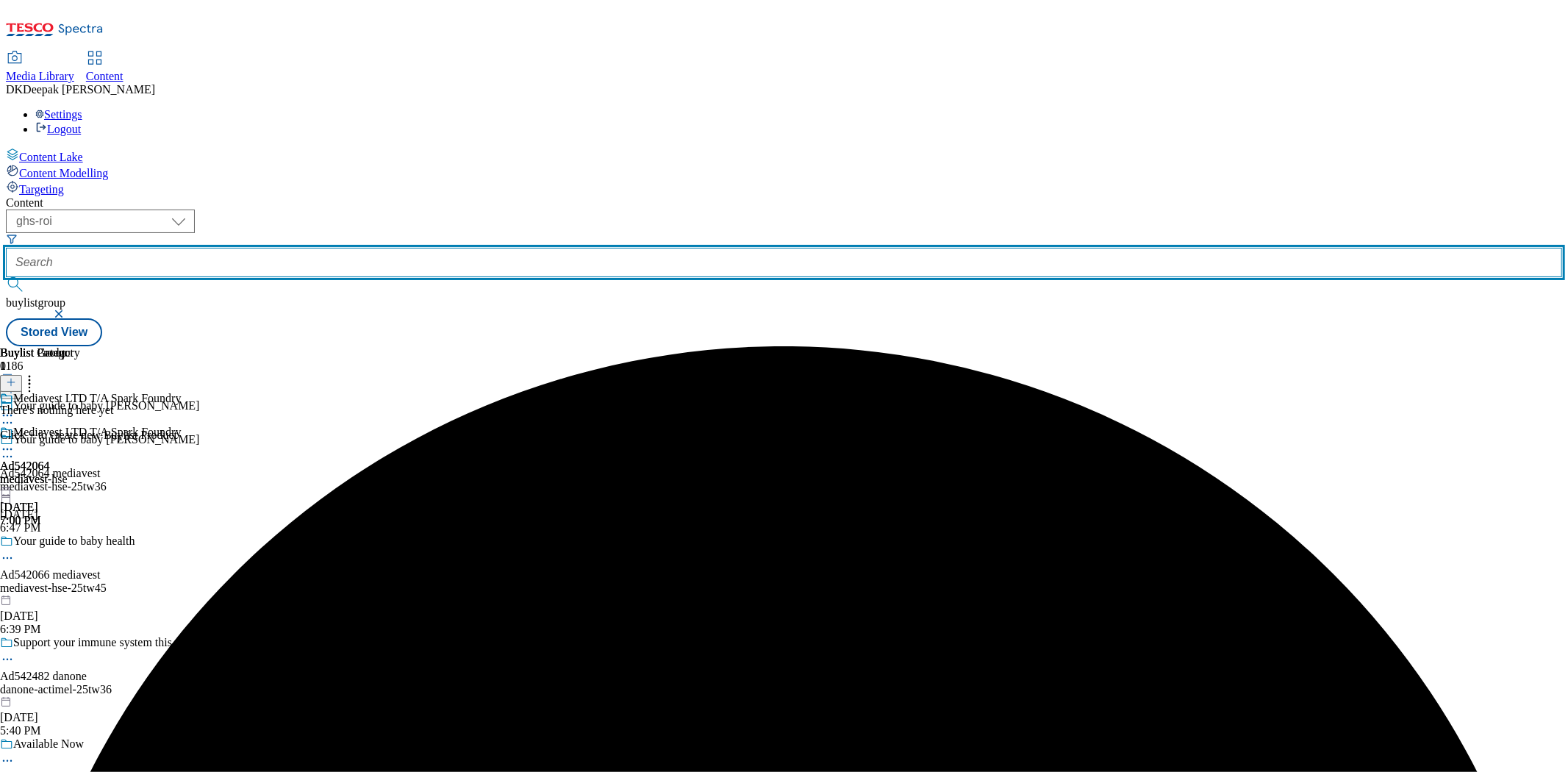
click at [336, 248] on input "text" at bounding box center [784, 262] width 1556 height 29
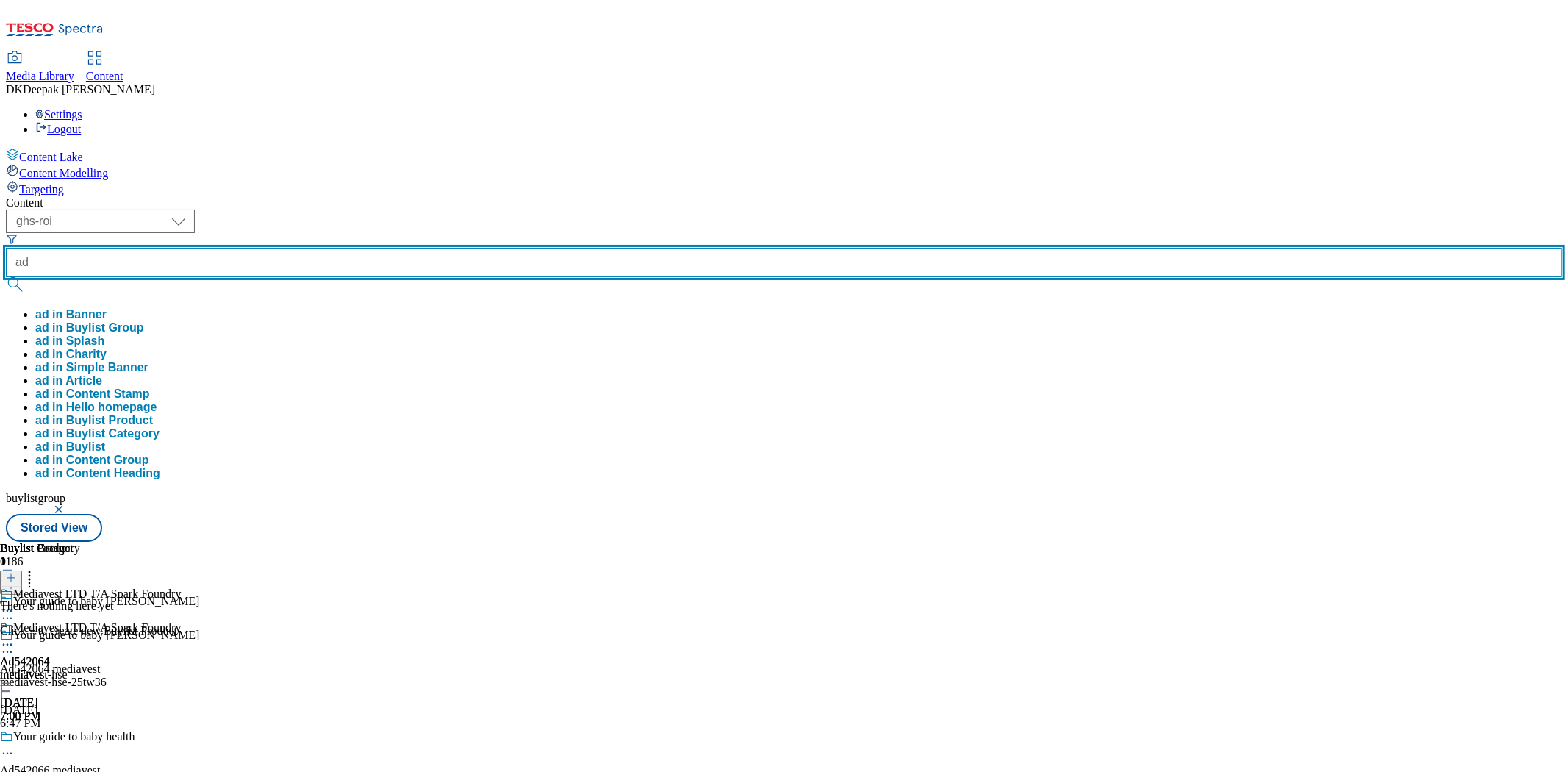
paste input "542065"
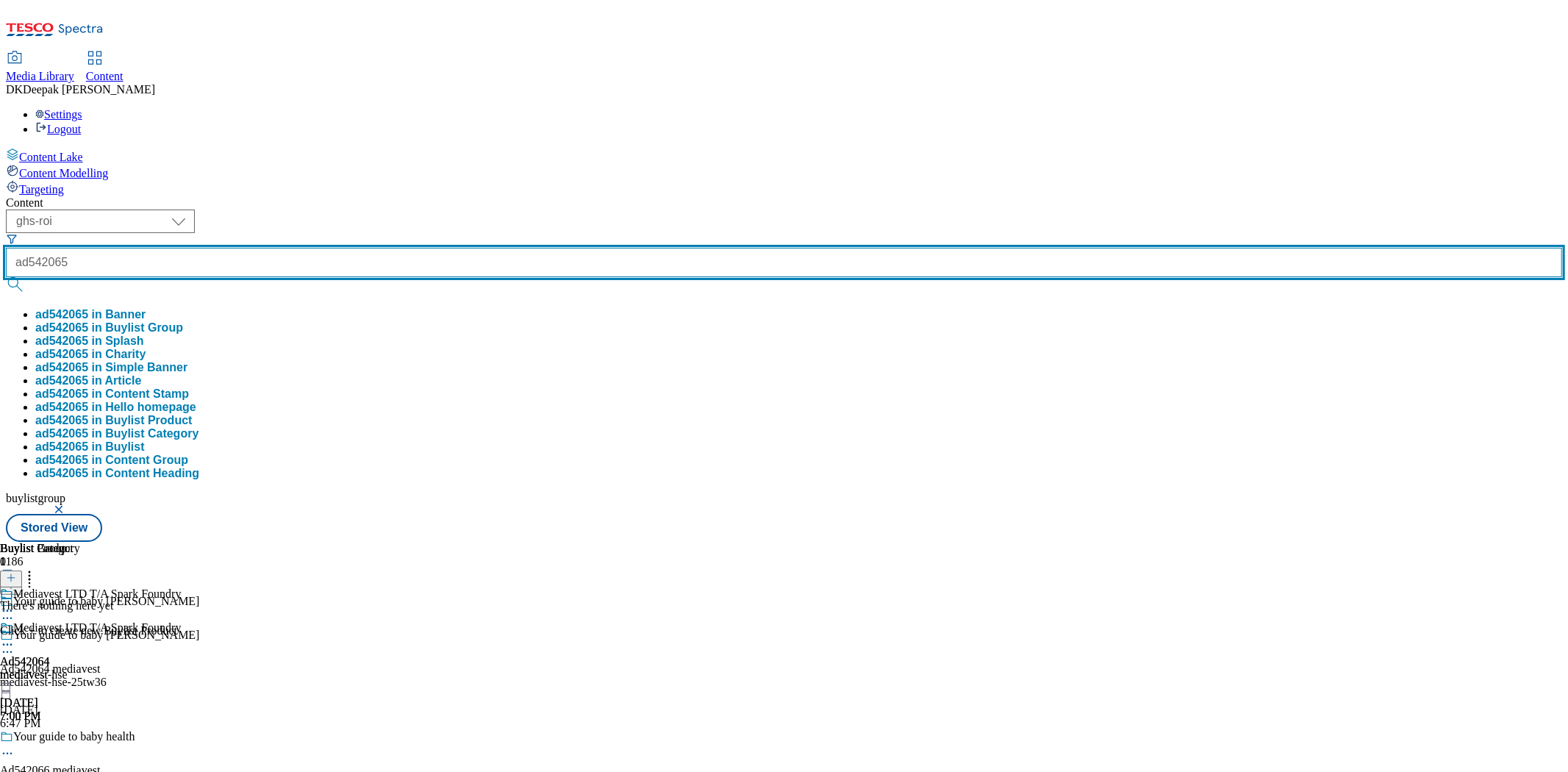
type input "ad542065"
click at [6, 277] on button "submit" at bounding box center [16, 284] width 21 height 15
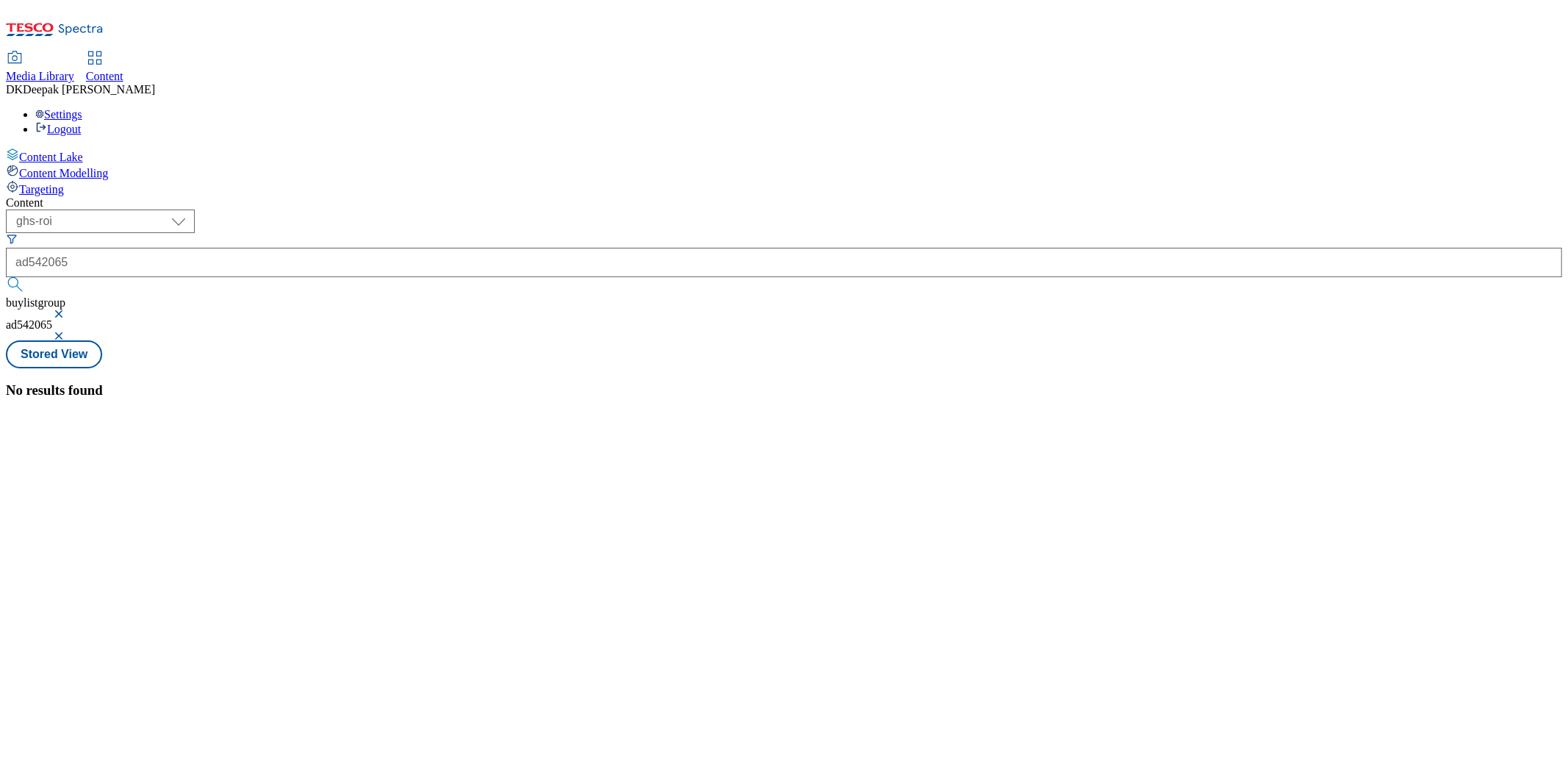
click at [68, 309] on button "button" at bounding box center [60, 313] width 15 height 8
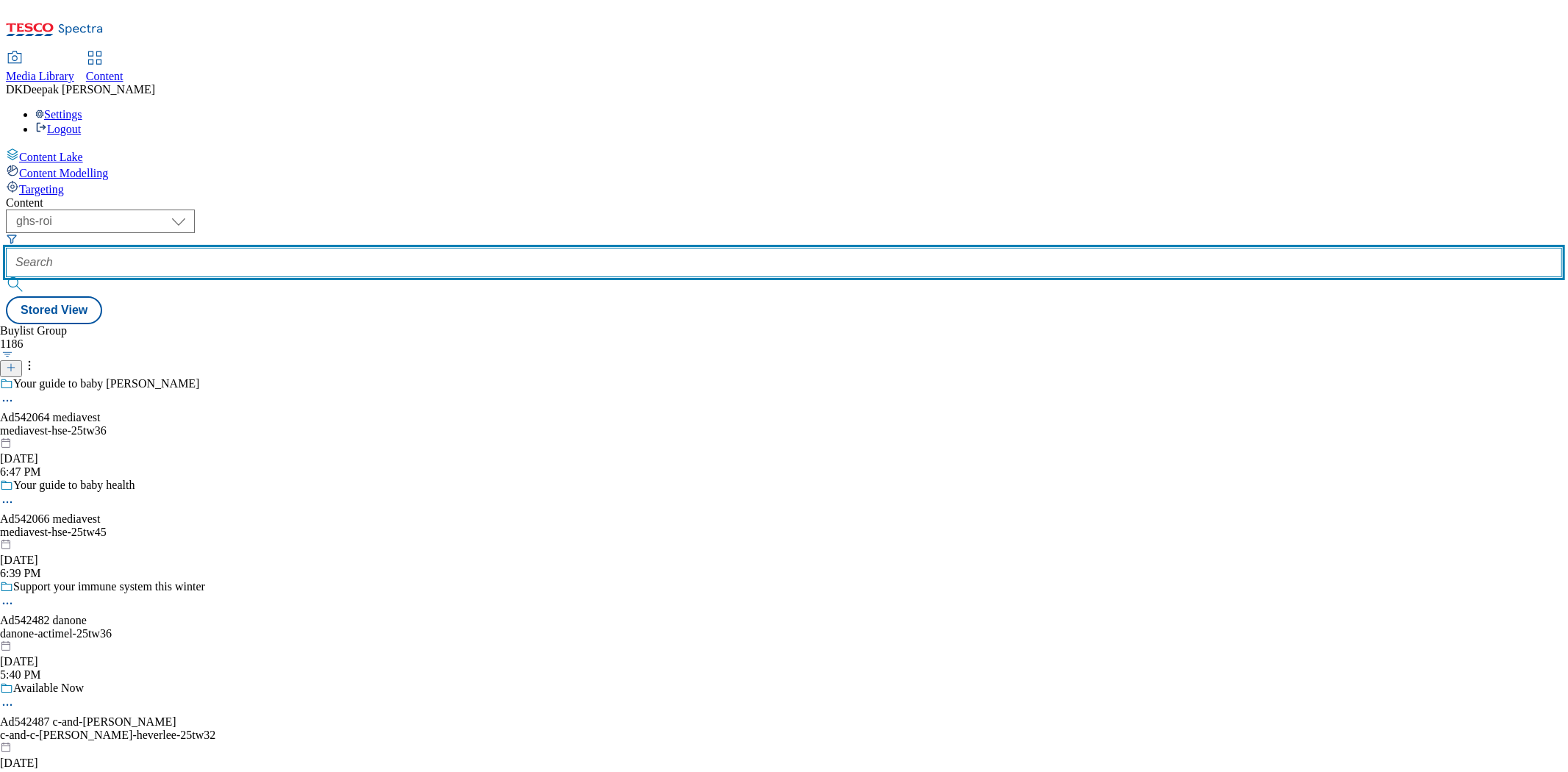
click at [366, 248] on input "text" at bounding box center [784, 262] width 1556 height 29
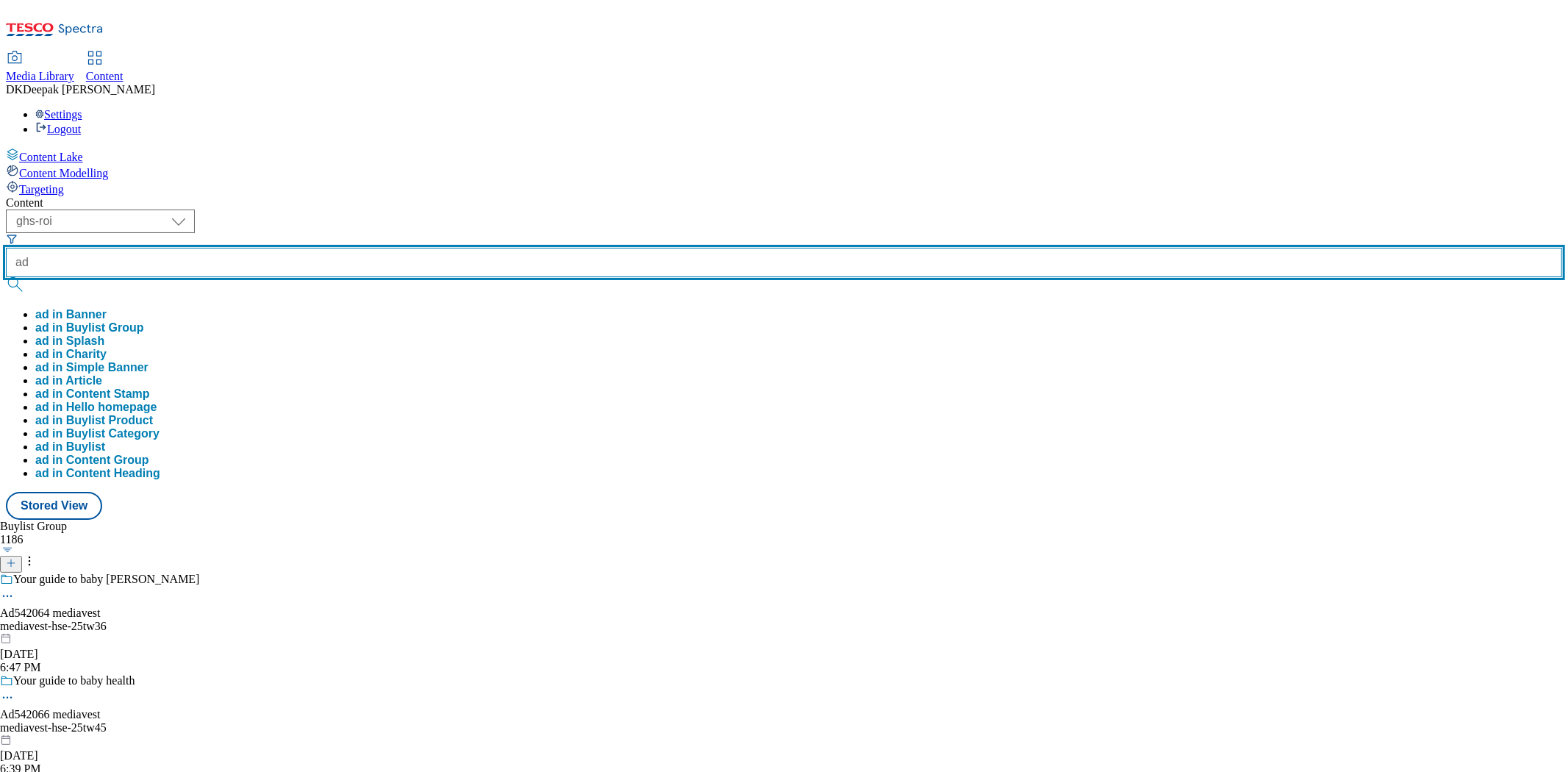
paste input "542065"
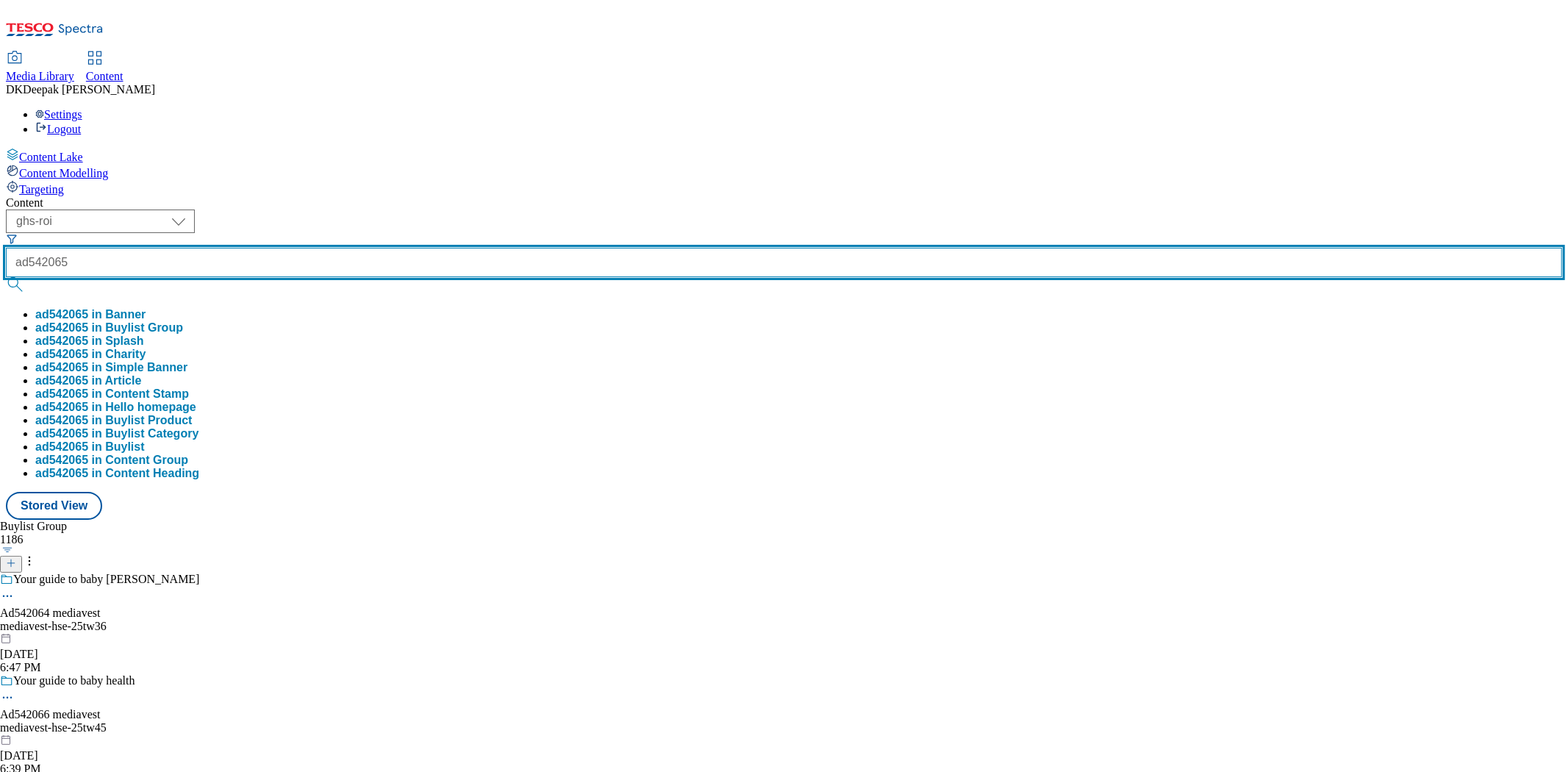
type input "ad542065"
click at [6, 277] on button "submit" at bounding box center [16, 284] width 21 height 15
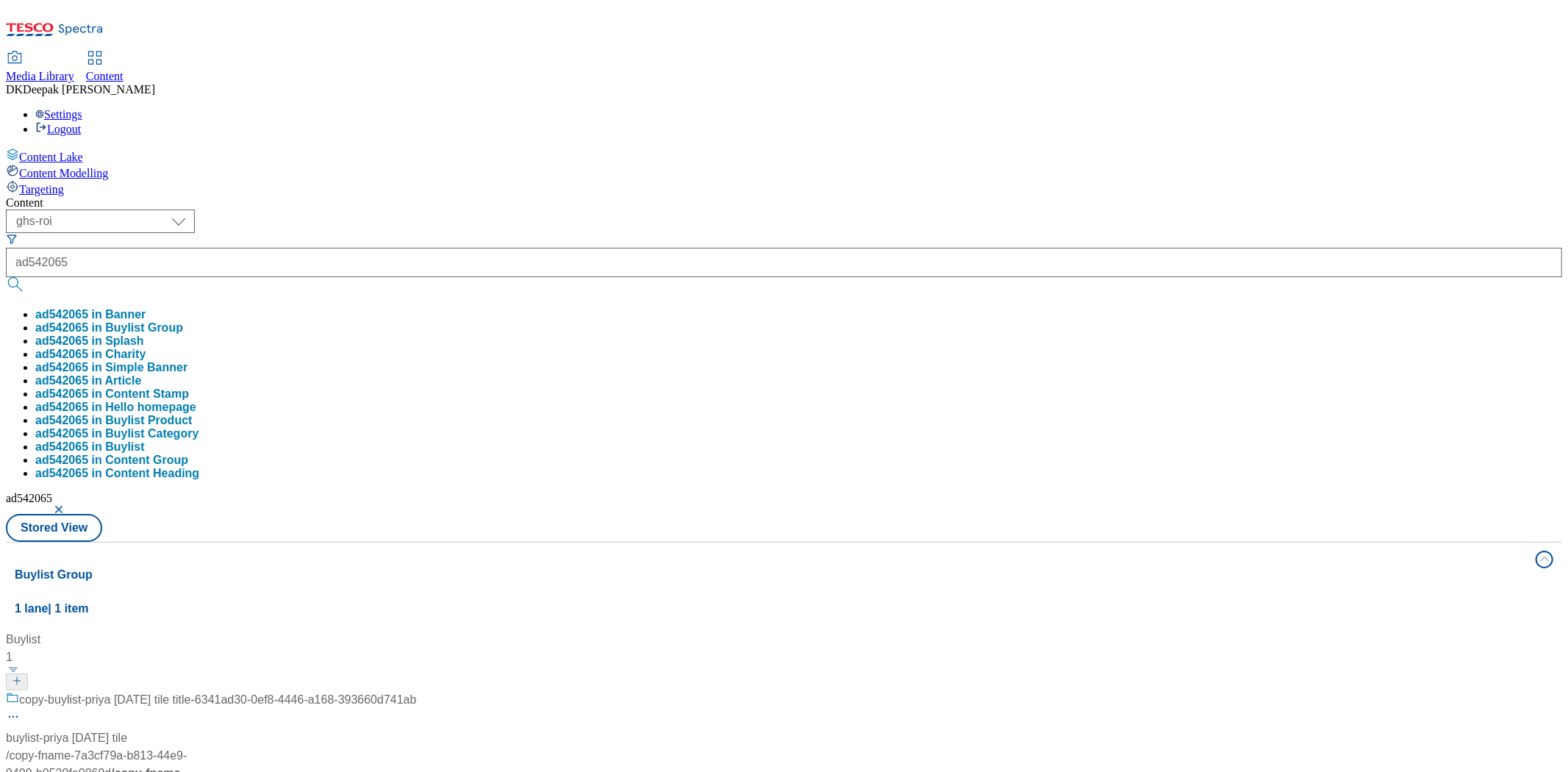
click at [251, 691] on div "copy-buylist-priya 11 march tile title-6341ad30-0ef8-4446-a168-393660d741ab buy…" at bounding box center [211, 780] width 410 height 180
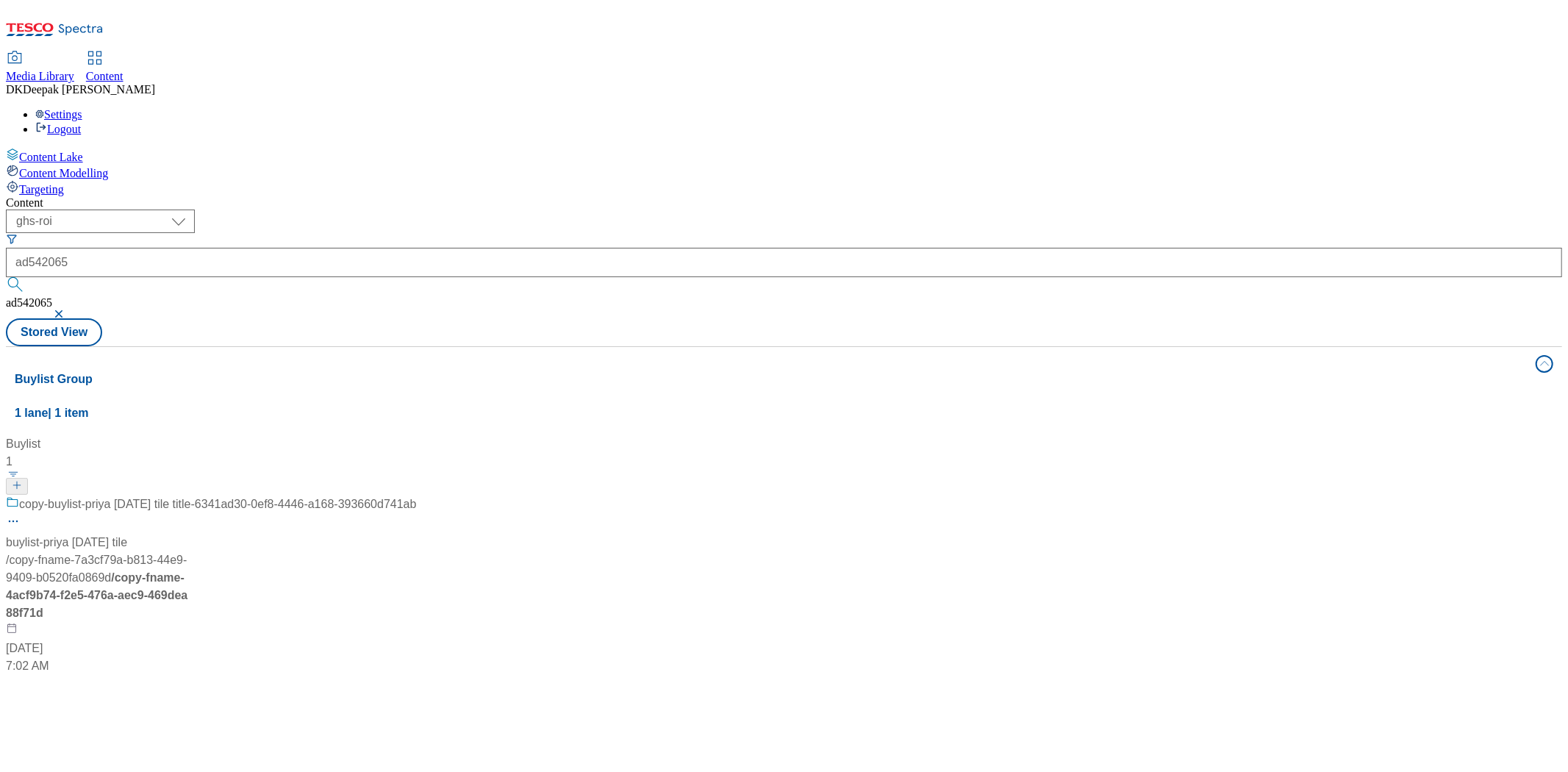
click at [383, 495] on div "copy-buylist-priya 11 march tile title-6341ad30-0ef8-4446-a168-393660d741ab buy…" at bounding box center [211, 585] width 410 height 180
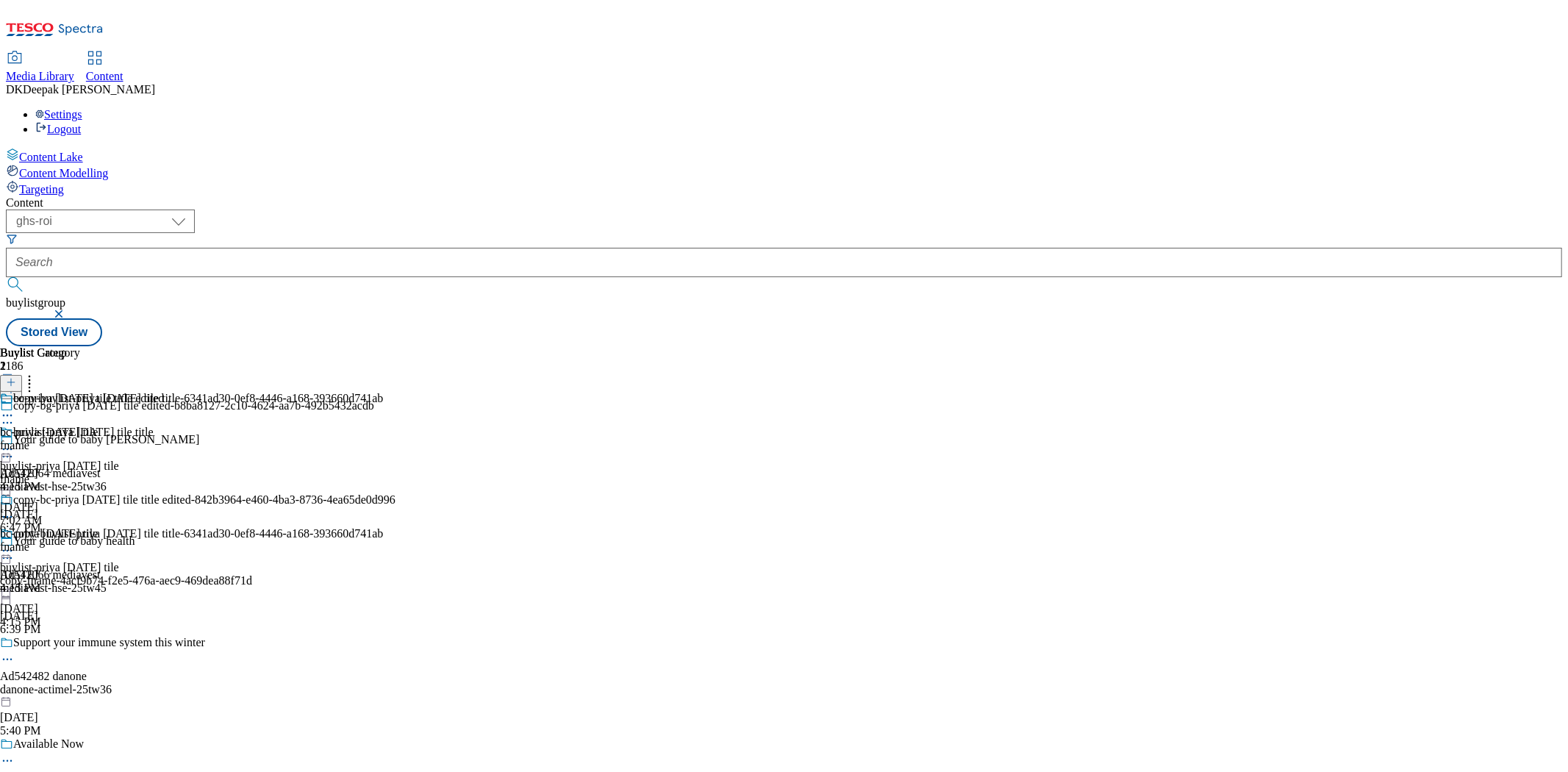
click at [15, 415] on icon at bounding box center [7, 422] width 15 height 15
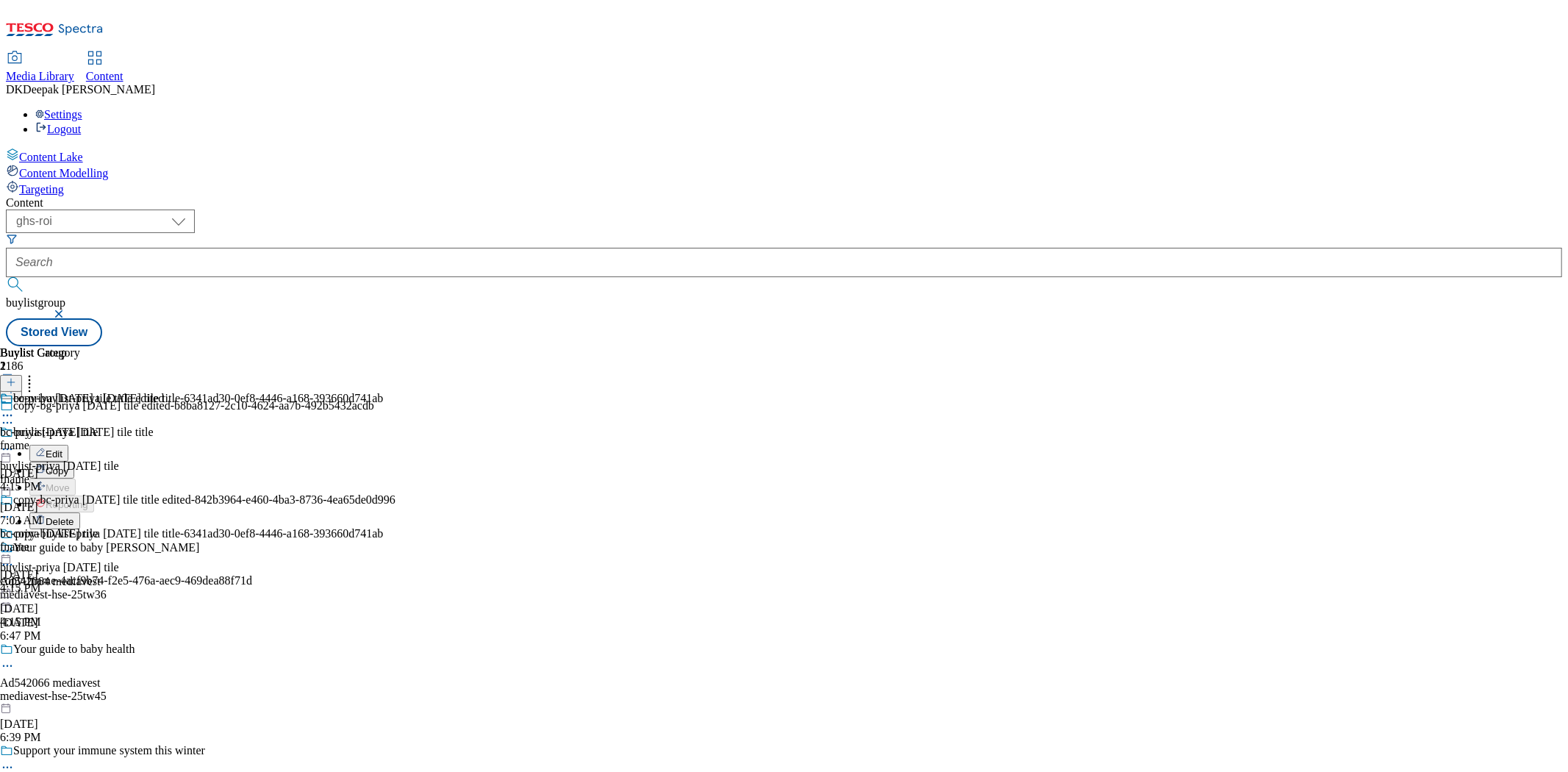
click at [396, 595] on div "bc-priya 11 march tile title edited bc-priya 11 march tile fname May 28, 2025 4…" at bounding box center [197, 493] width 396 height 203
